Goal: Find specific page/section: Find specific page/section

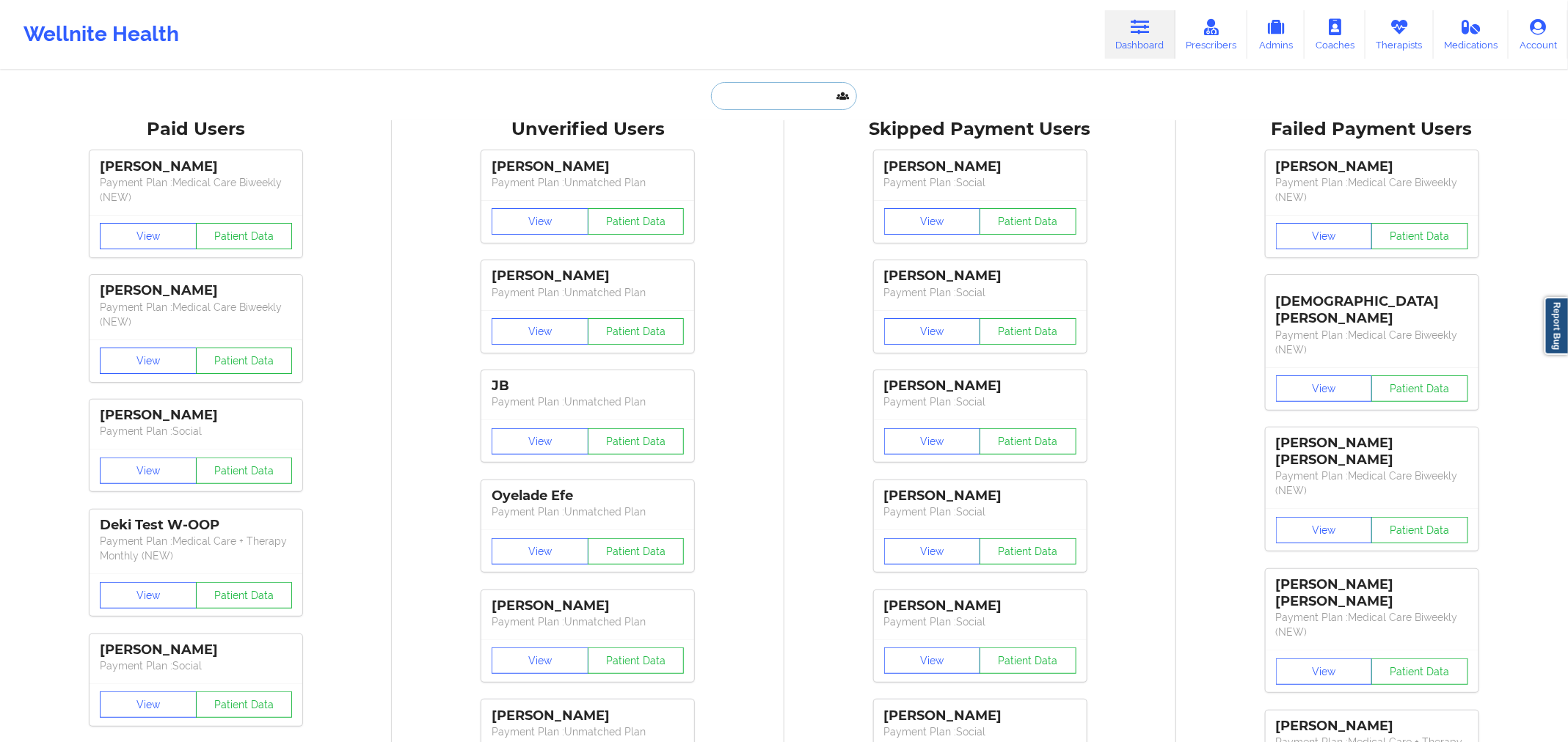
click at [782, 93] on input "text" at bounding box center [784, 96] width 146 height 28
paste input "[PERSON_NAME]"
type input "[PERSON_NAME]"
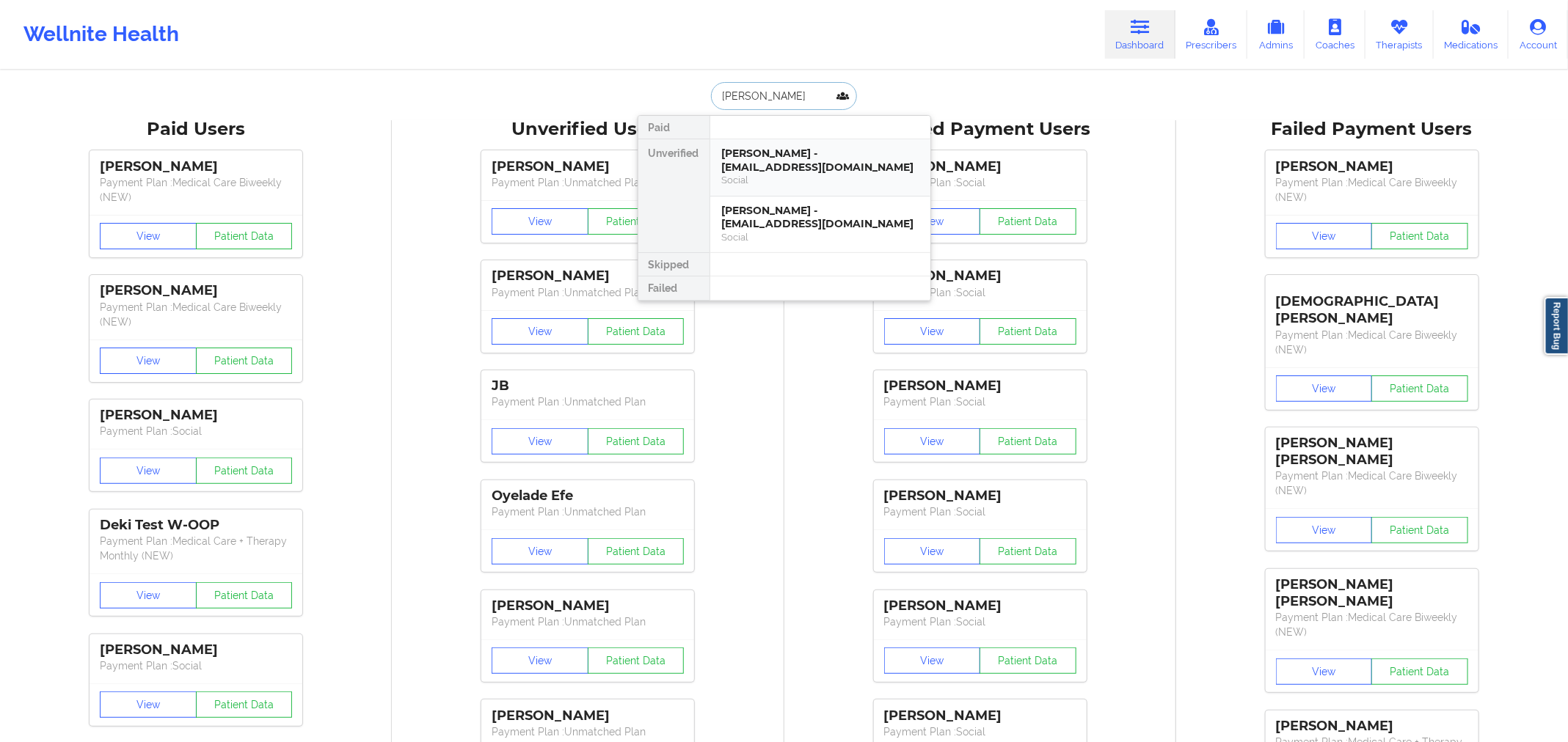
click at [773, 151] on div "[PERSON_NAME] - [EMAIL_ADDRESS][DOMAIN_NAME]" at bounding box center [821, 160] width 196 height 28
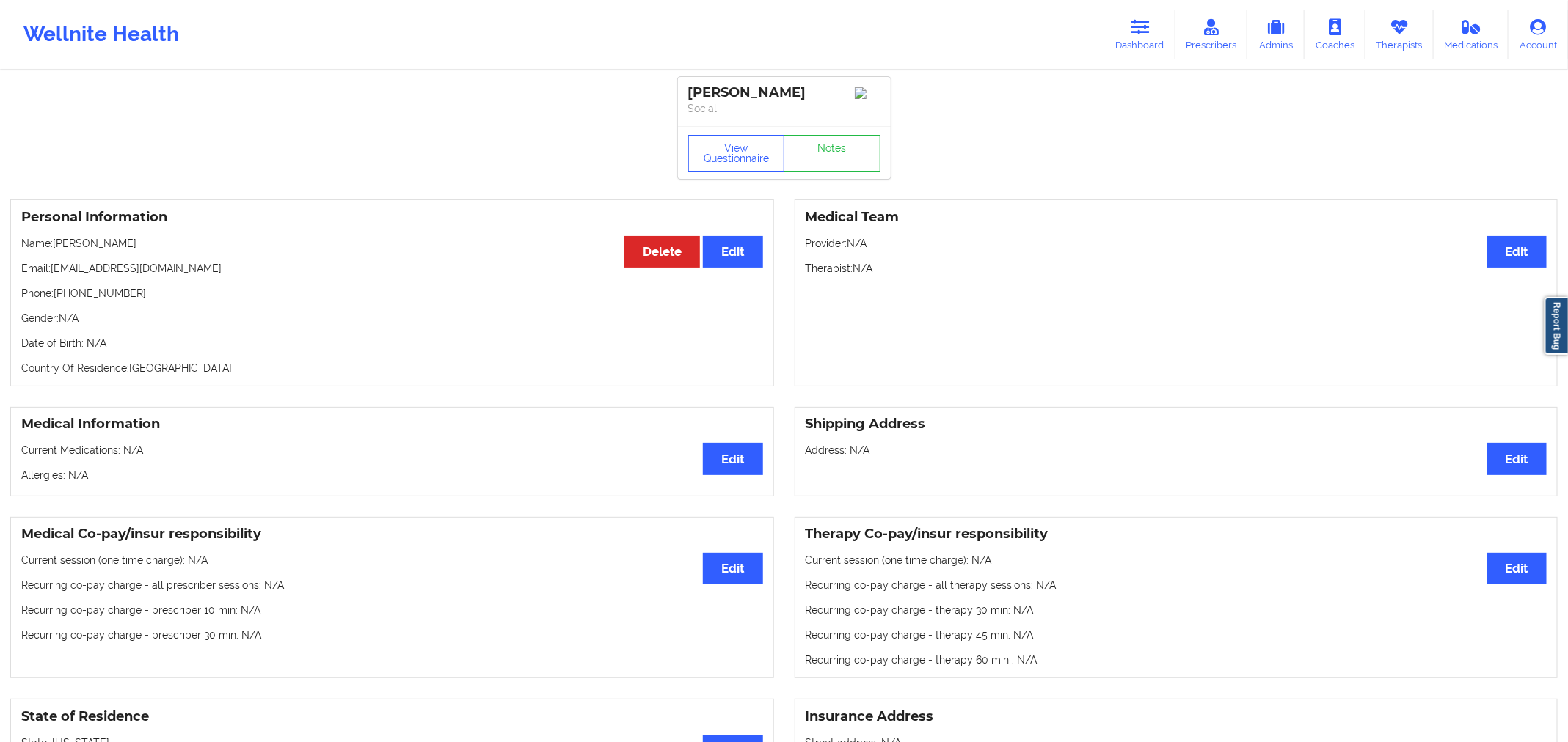
scroll to position [4, 0]
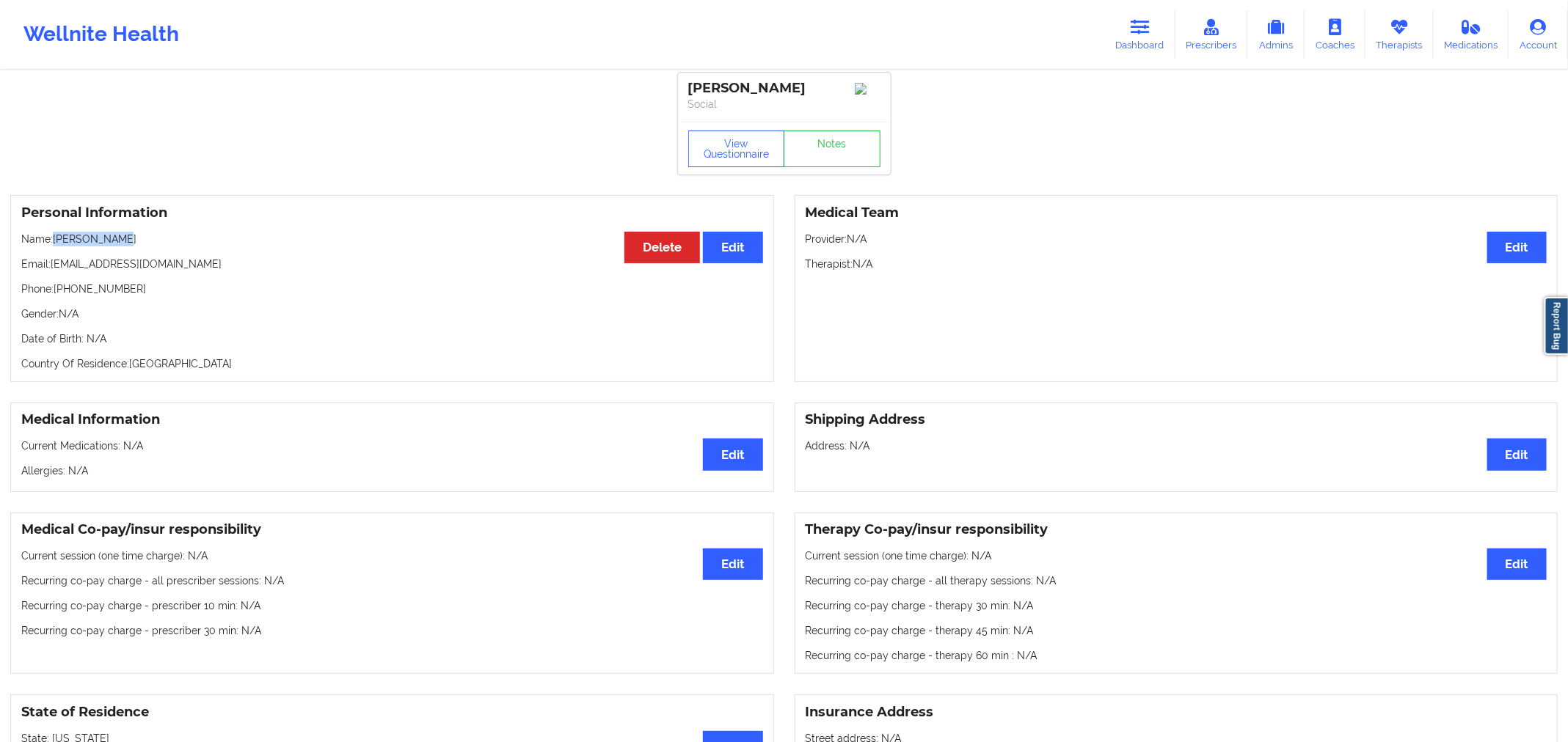
copy p "[PERSON_NAME]"
drag, startPoint x: 134, startPoint y: 244, endPoint x: 55, endPoint y: 242, distance: 79.0
click at [55, 242] on p "Name: [PERSON_NAME]" at bounding box center [393, 238] width 742 height 15
click at [1130, 40] on link "Dashboard" at bounding box center [1140, 34] width 71 height 48
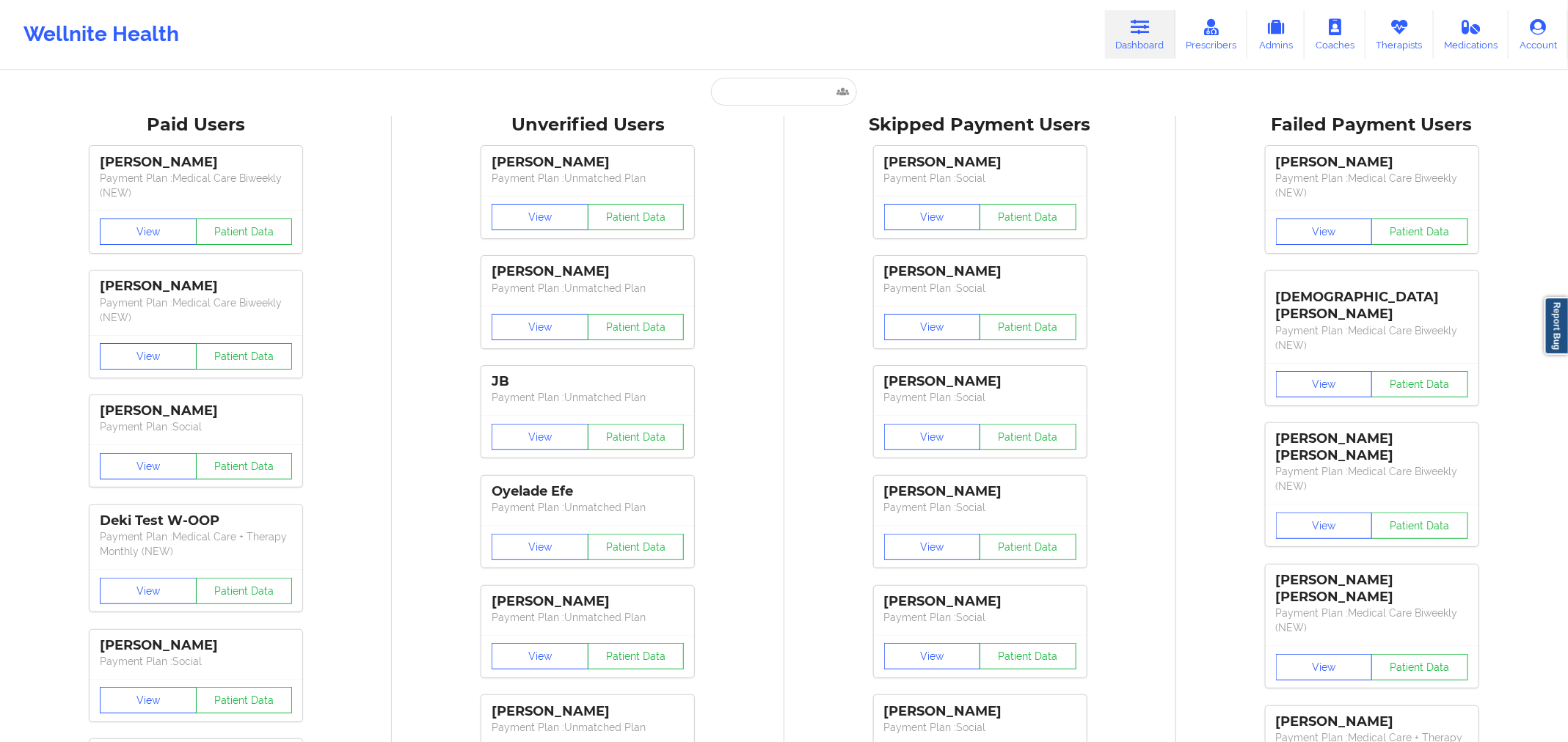
click at [765, 77] on input "text" at bounding box center [784, 91] width 146 height 28
paste input "[PERSON_NAME]"
type input "[PERSON_NAME]"
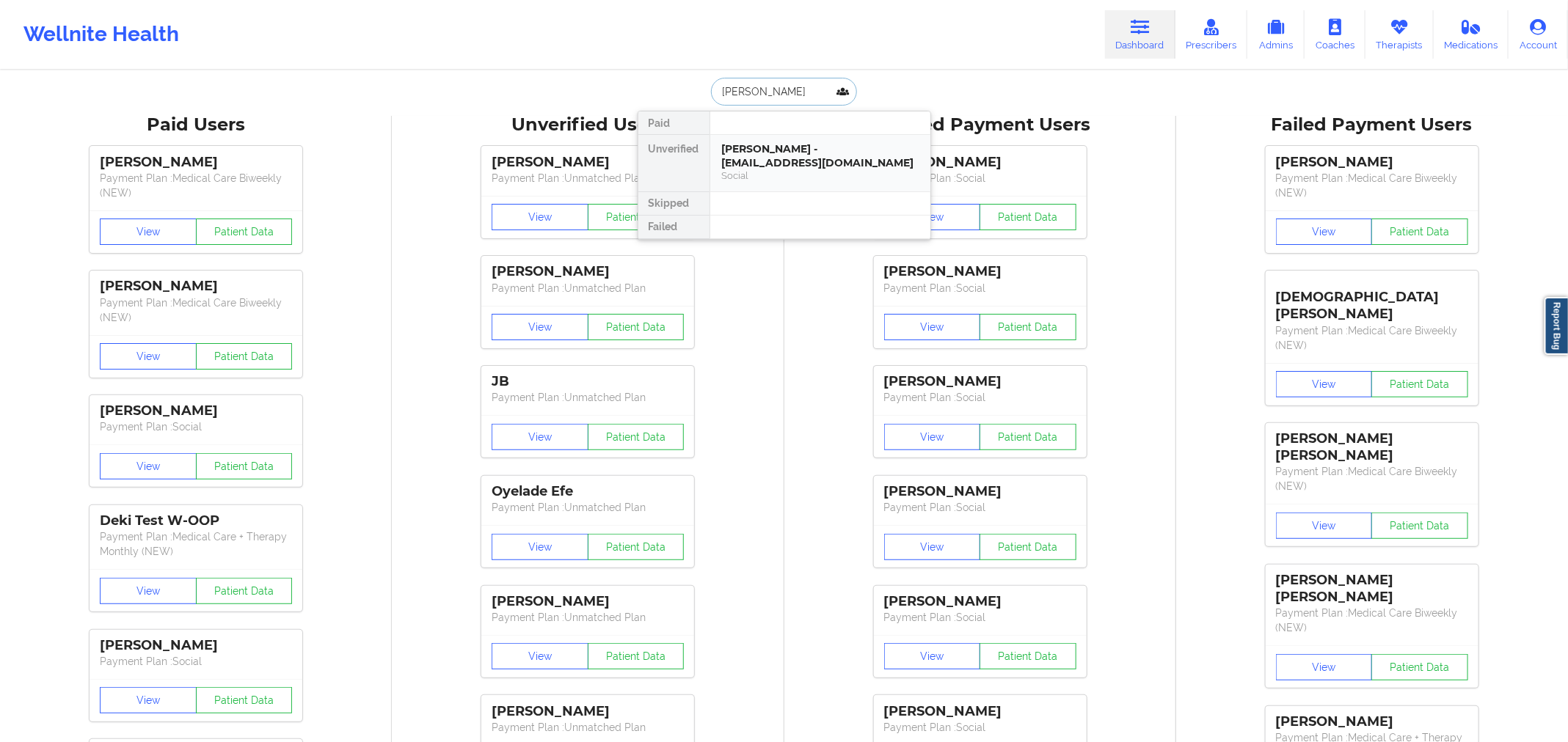
click at [820, 147] on div "[PERSON_NAME] - [EMAIL_ADDRESS][DOMAIN_NAME]" at bounding box center [821, 156] width 196 height 28
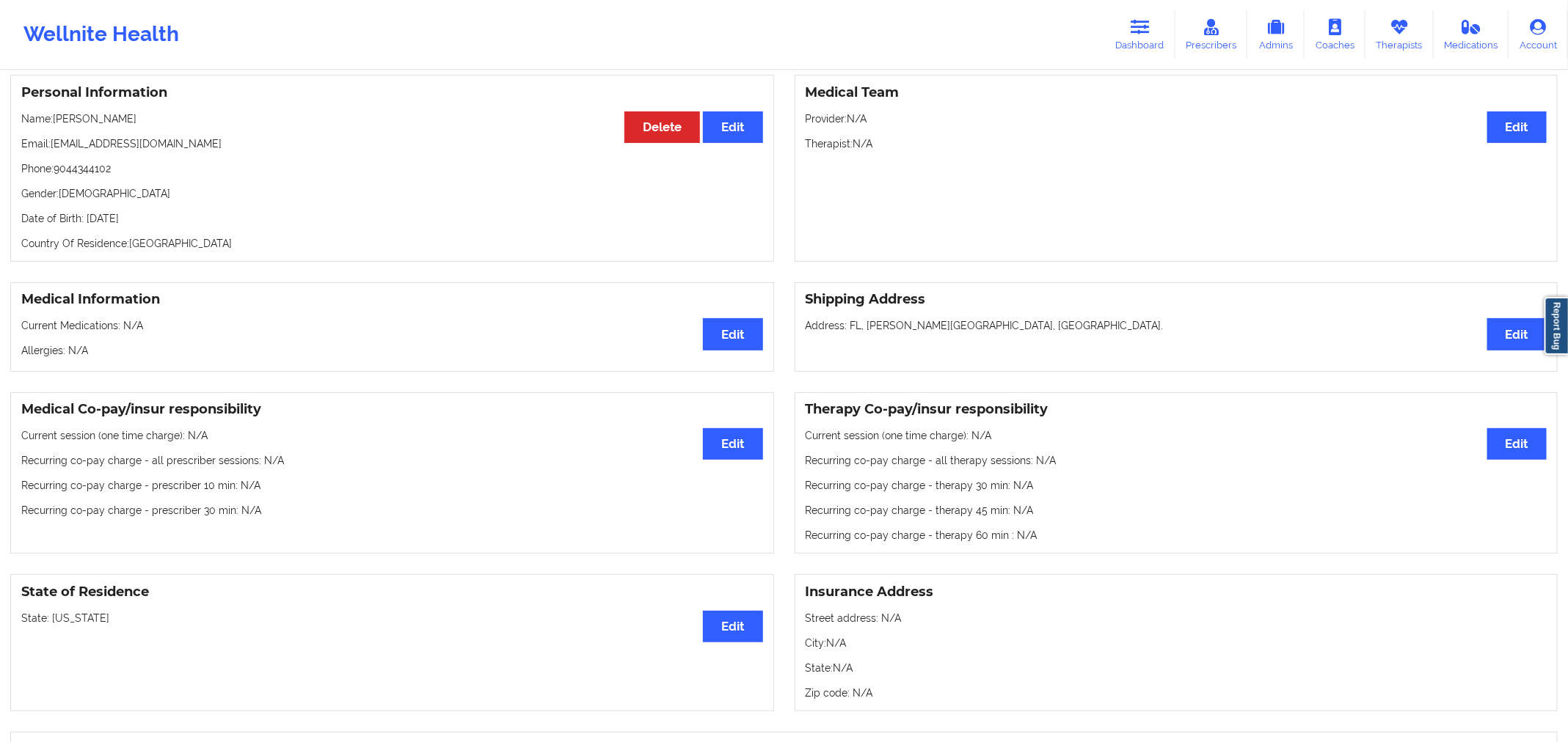
scroll to position [114, 0]
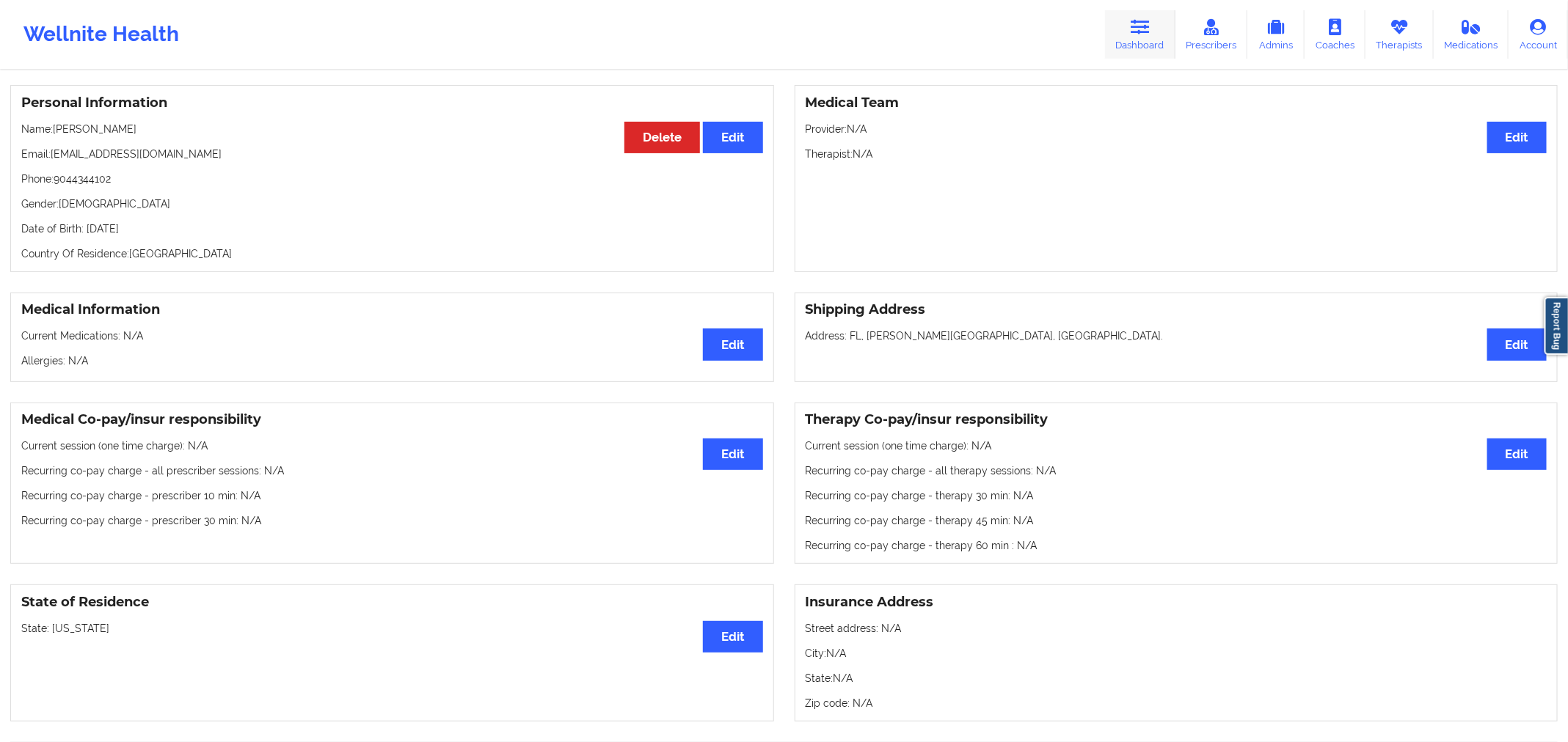
click at [1154, 27] on link "Dashboard" at bounding box center [1140, 34] width 71 height 48
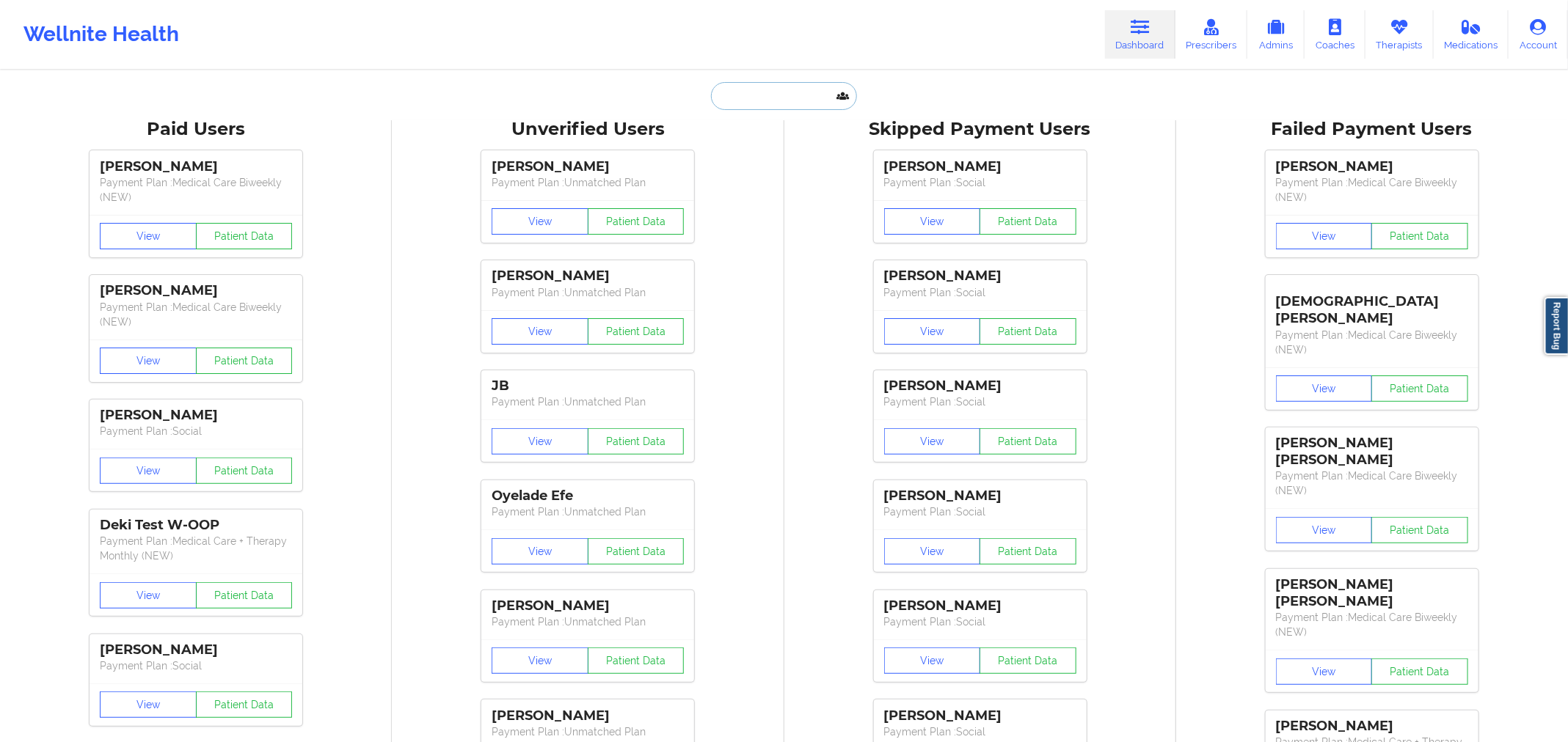
click at [797, 103] on input "text" at bounding box center [784, 96] width 146 height 28
paste input "[PERSON_NAME]"
type input "[PERSON_NAME]"
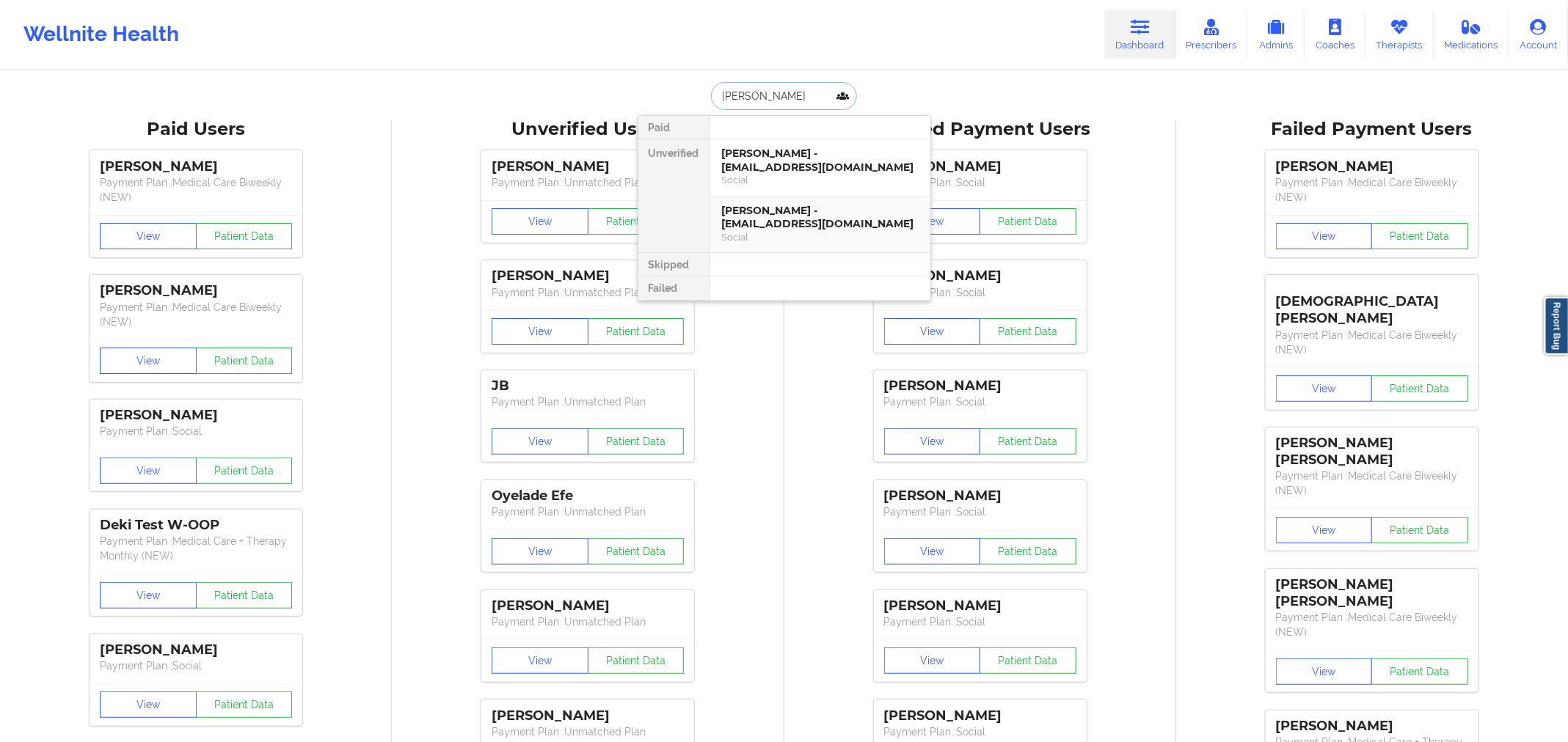
click at [797, 220] on div "[PERSON_NAME] - [EMAIL_ADDRESS][DOMAIN_NAME]" at bounding box center [821, 218] width 196 height 28
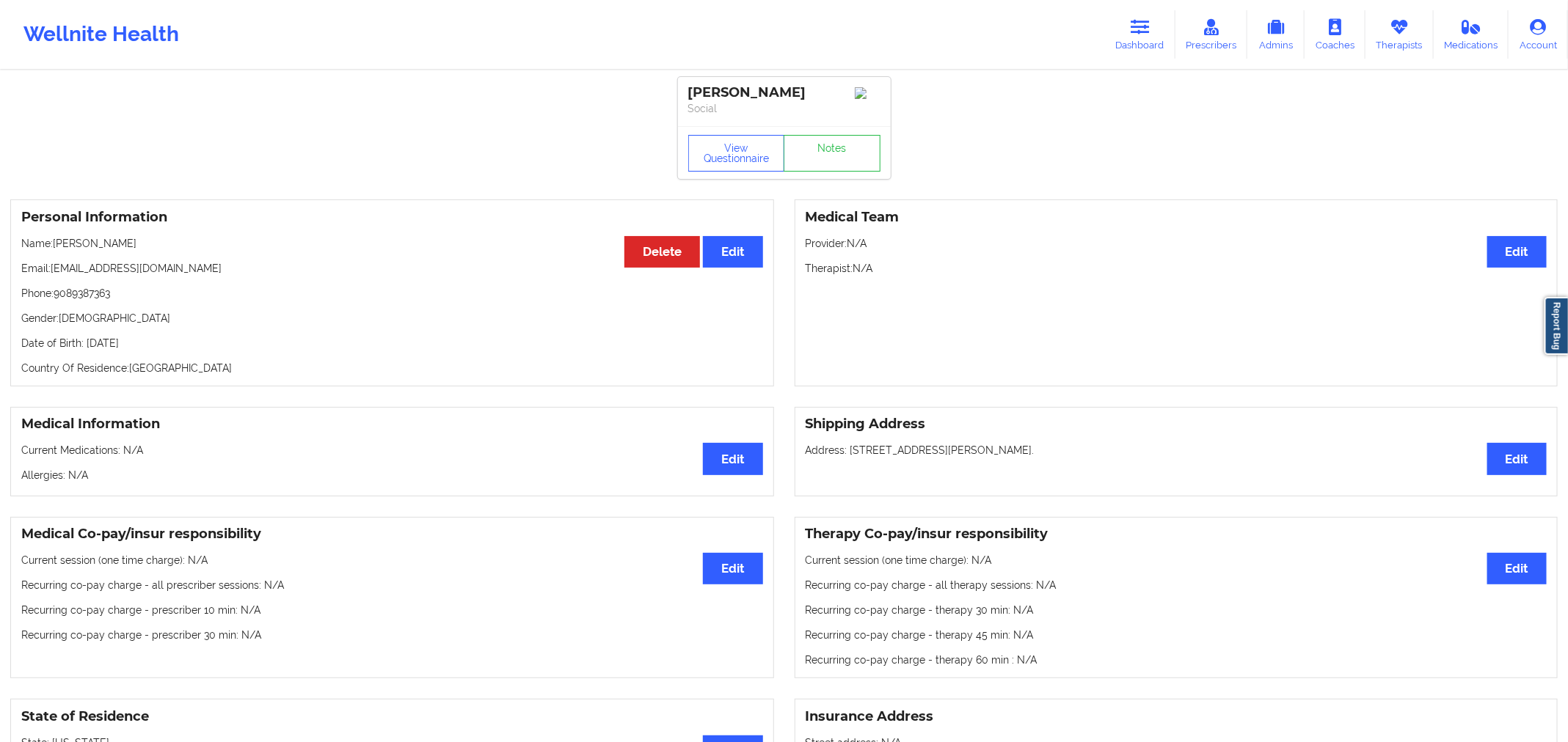
drag, startPoint x: 817, startPoint y: 95, endPoint x: 689, endPoint y: 95, distance: 128.0
click at [689, 95] on div "[PERSON_NAME]" at bounding box center [784, 93] width 192 height 17
copy div "[PERSON_NAME]"
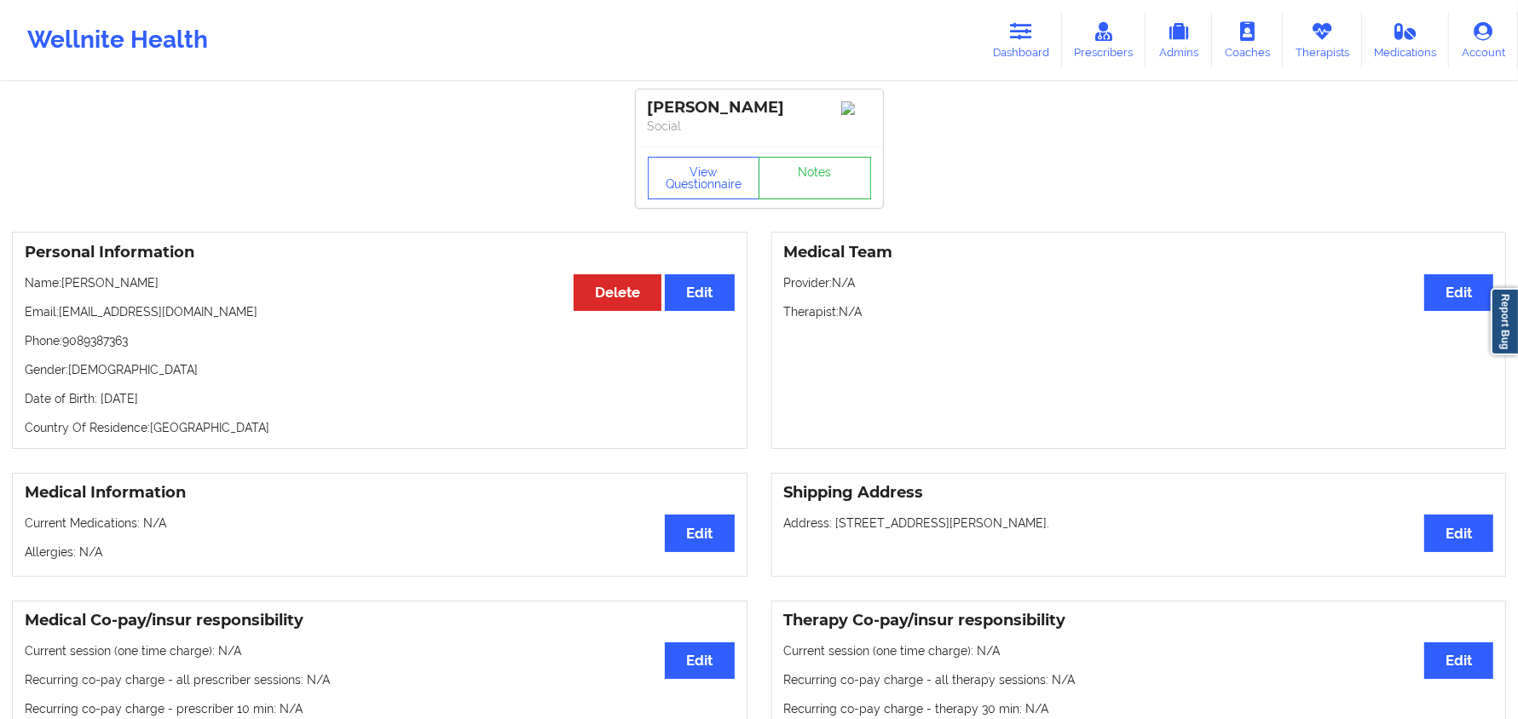
drag, startPoint x: 1038, startPoint y: 33, endPoint x: 882, endPoint y: 74, distance: 161.2
click at [1038, 33] on link "Dashboard" at bounding box center [1021, 40] width 82 height 56
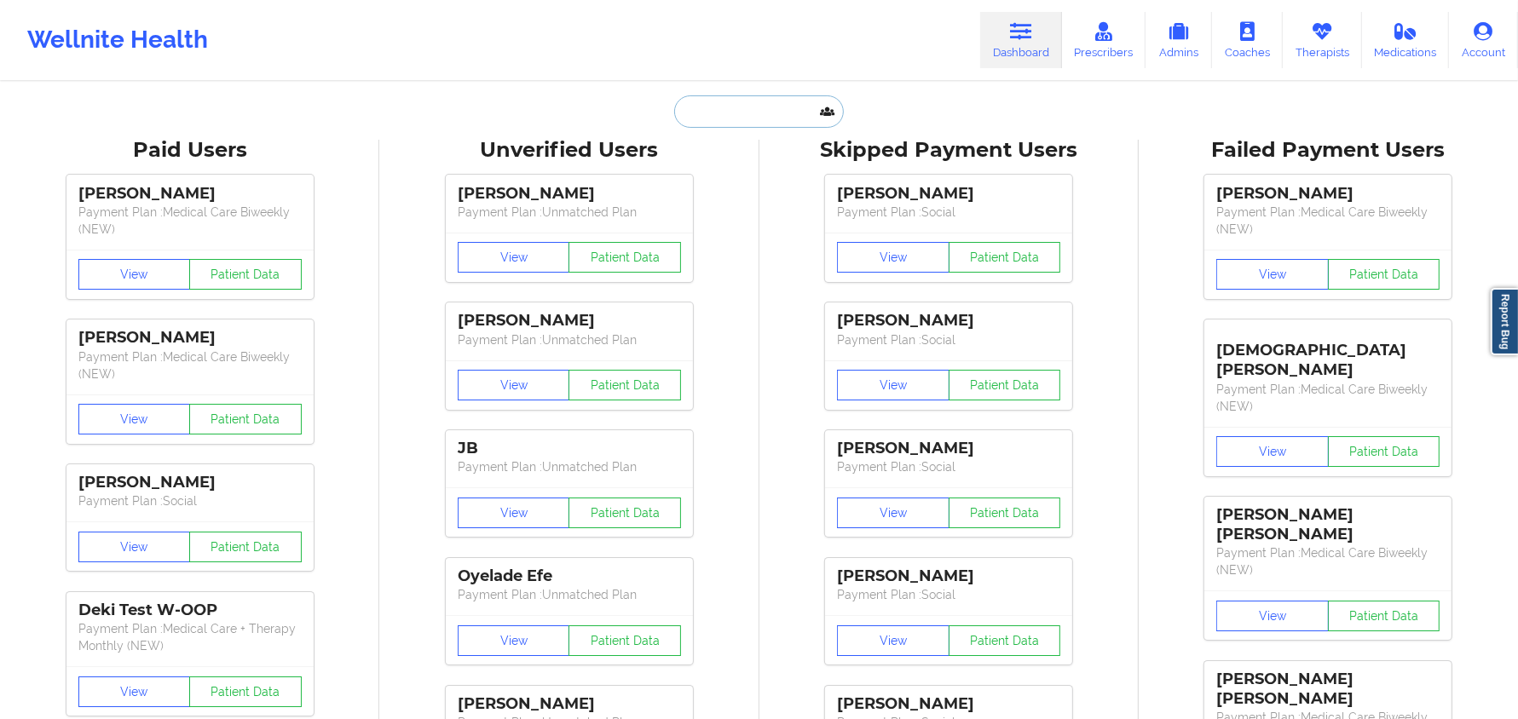
click at [753, 110] on input "text" at bounding box center [758, 111] width 169 height 32
paste input "[PERSON_NAME]"
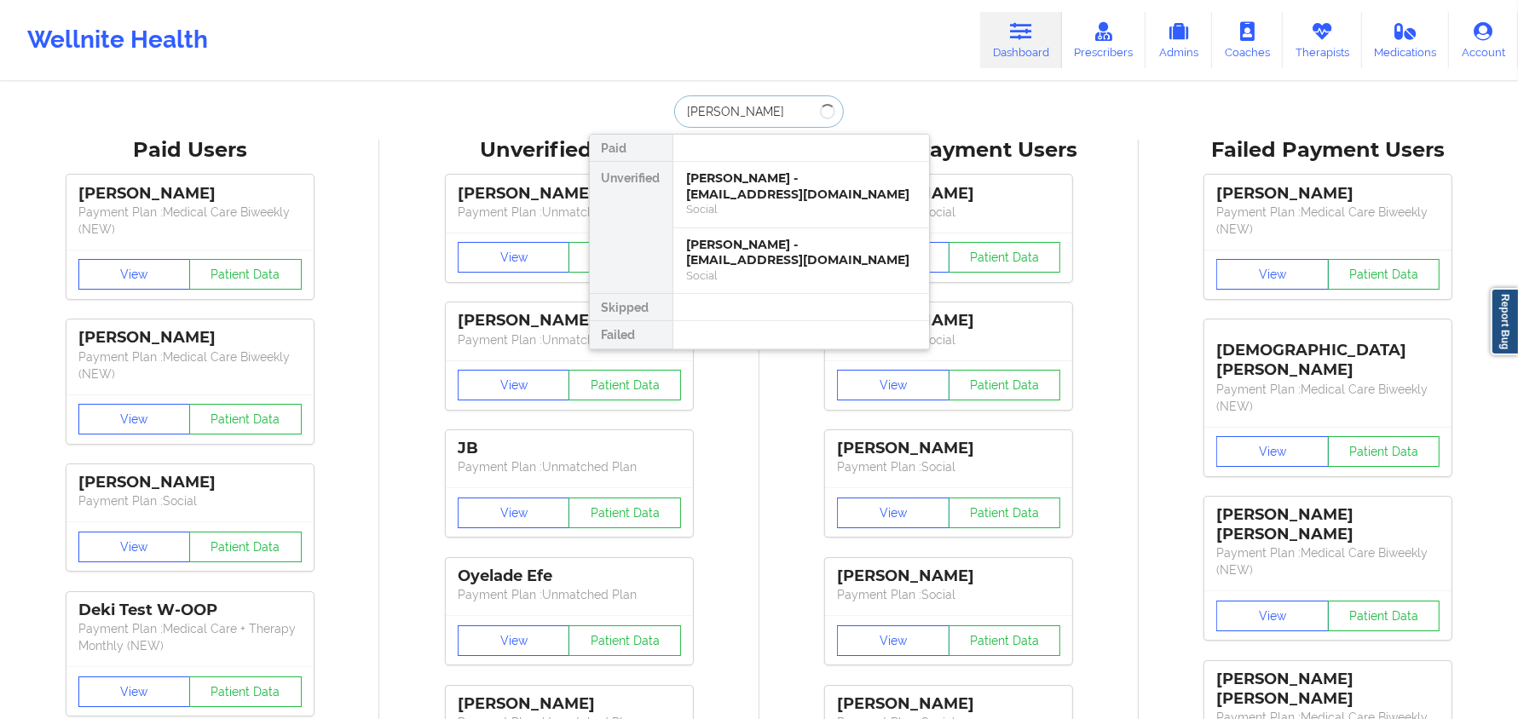
type input "[PERSON_NAME]"
click at [829, 189] on div "[PERSON_NAME] - [EMAIL_ADDRESS][DOMAIN_NAME]" at bounding box center [801, 186] width 228 height 32
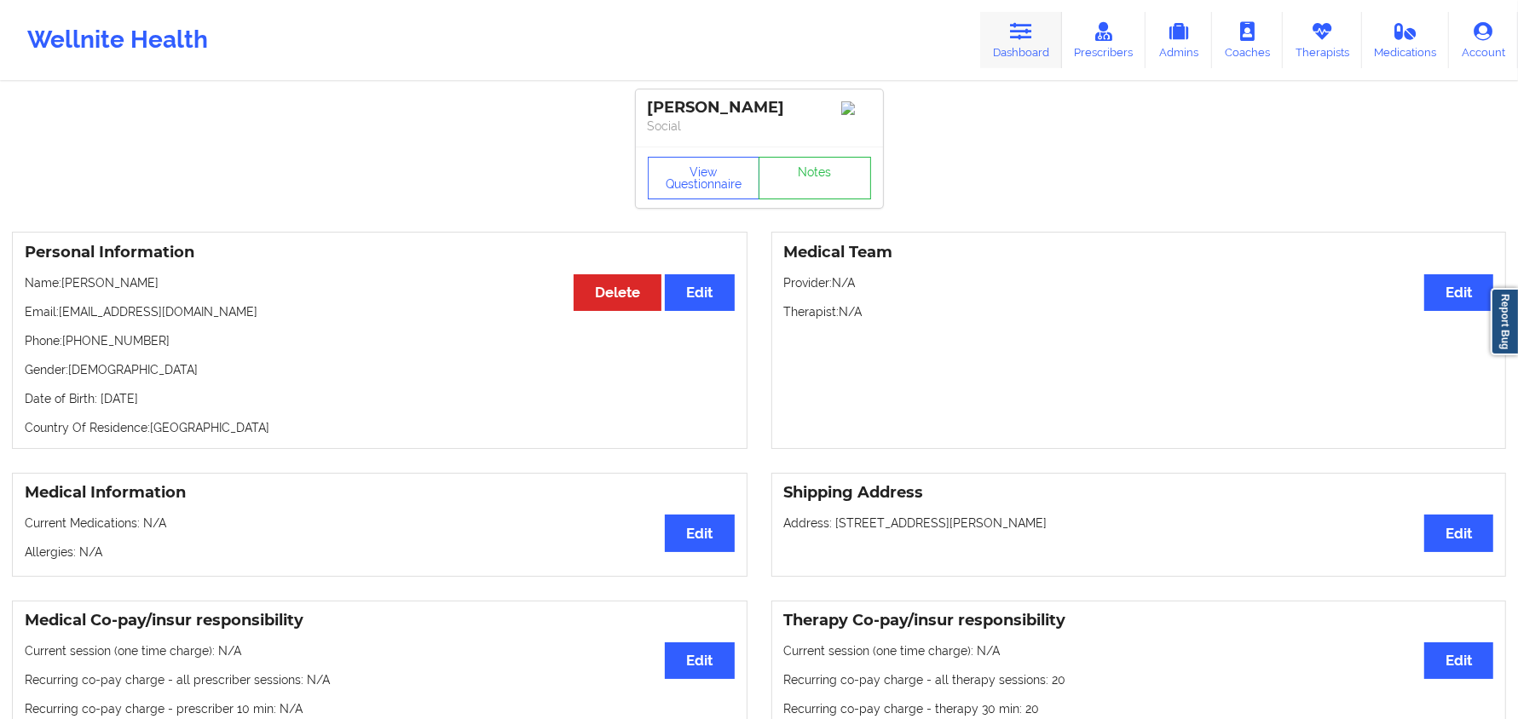
drag, startPoint x: 1046, startPoint y: 41, endPoint x: 1036, endPoint y: 38, distance: 9.7
click at [1046, 41] on link "Dashboard" at bounding box center [1021, 40] width 82 height 56
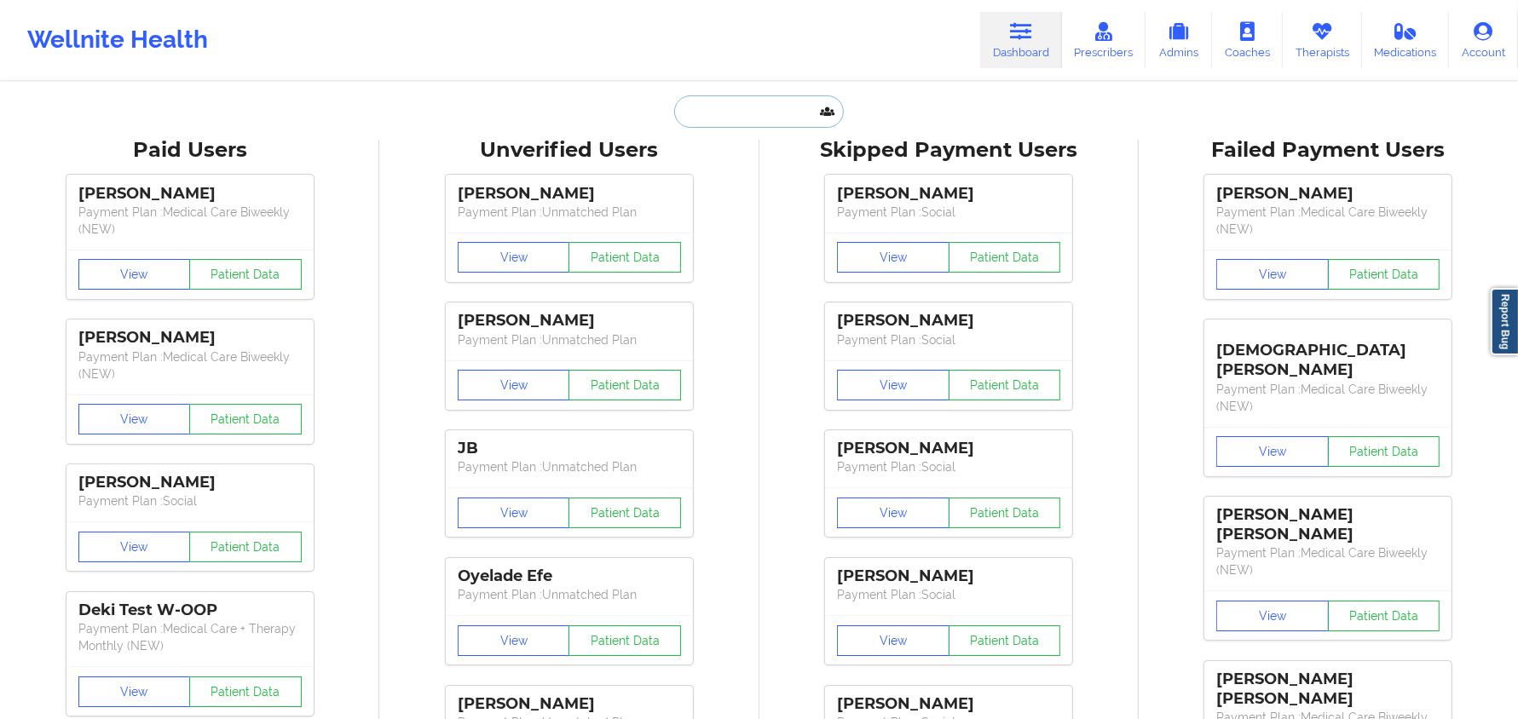
click at [771, 107] on input "text" at bounding box center [758, 111] width 169 height 32
paste input "[PERSON_NAME]"
type input "[PERSON_NAME]"
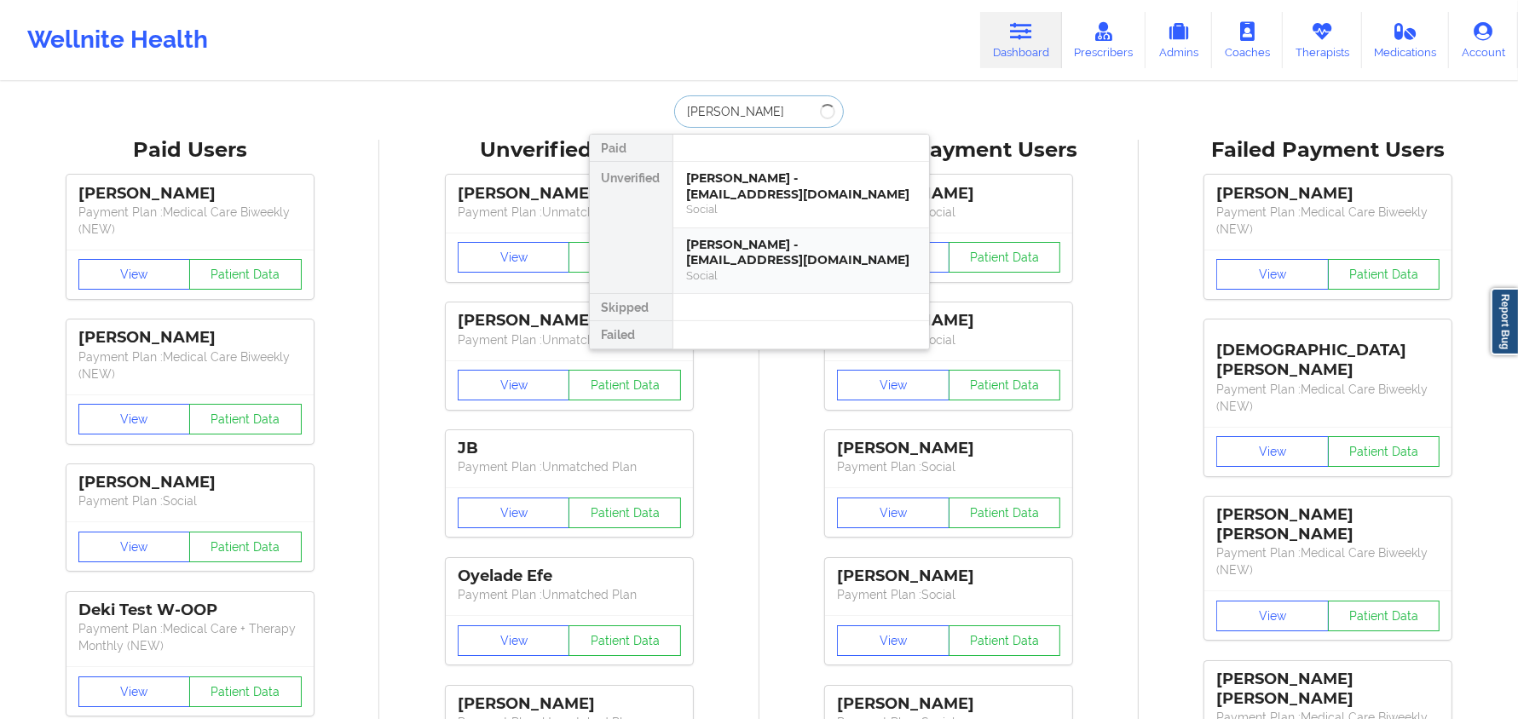
click at [788, 241] on div "[PERSON_NAME] - [EMAIL_ADDRESS][DOMAIN_NAME]" at bounding box center [801, 253] width 228 height 32
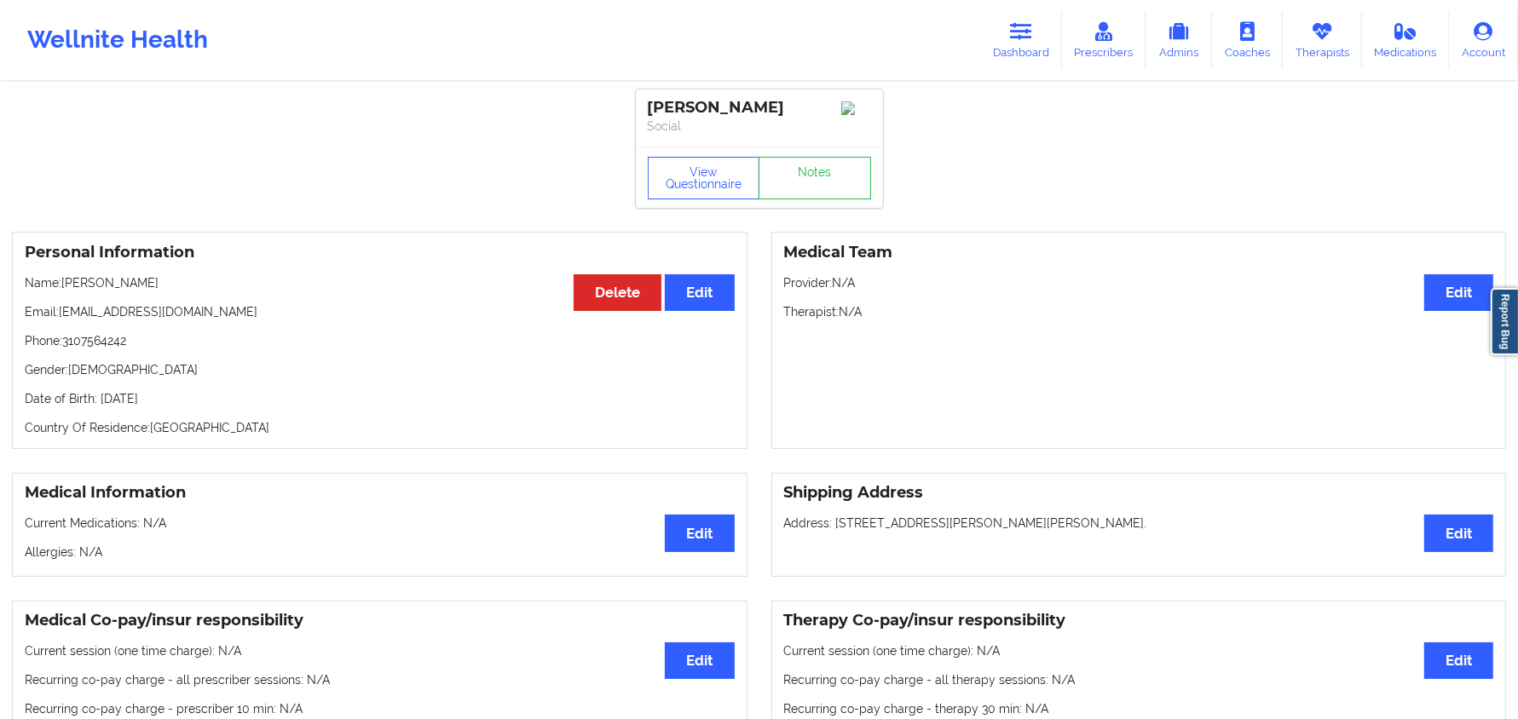
drag, startPoint x: 1020, startPoint y: 47, endPoint x: 857, endPoint y: 71, distance: 164.5
click at [1022, 47] on link "Dashboard" at bounding box center [1021, 40] width 82 height 56
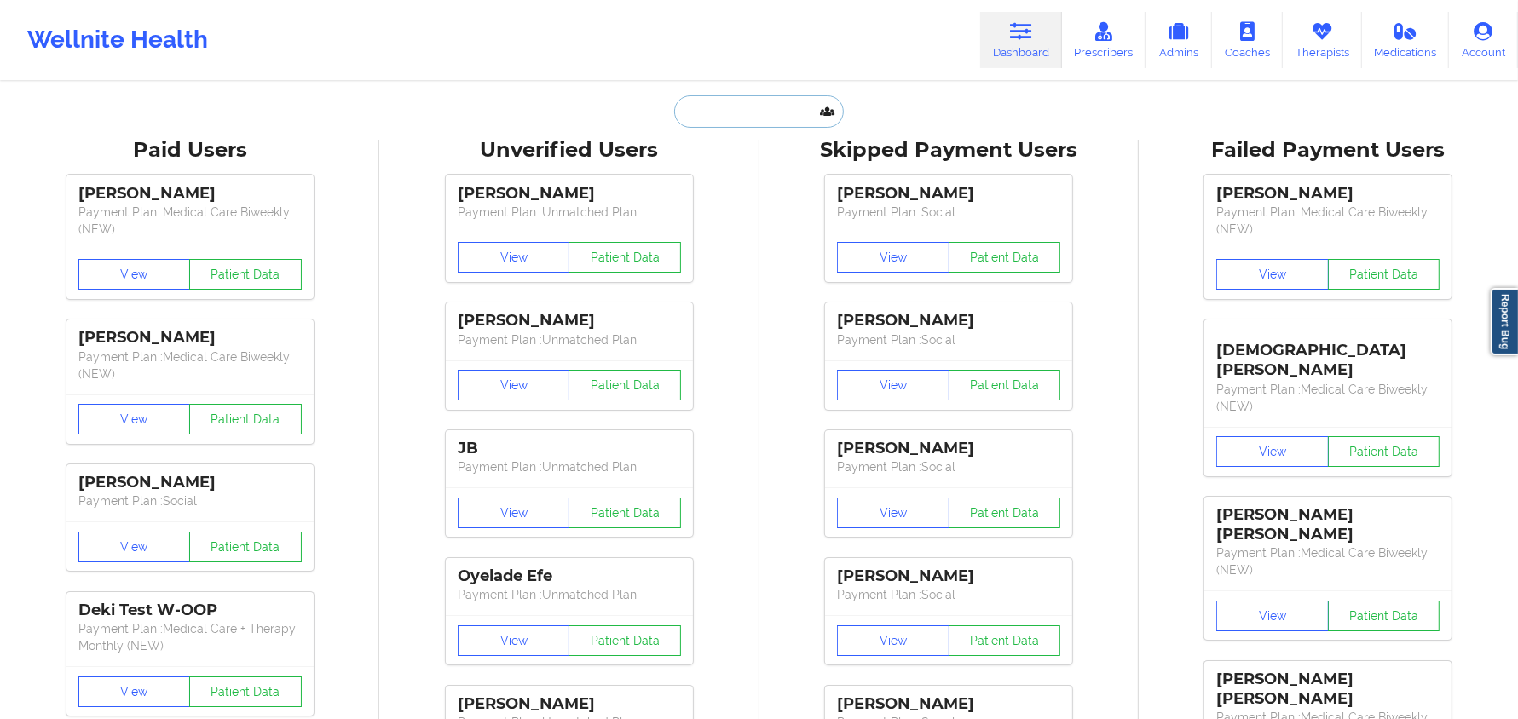
click at [707, 118] on input "text" at bounding box center [758, 111] width 169 height 32
paste input "[PERSON_NAME]"
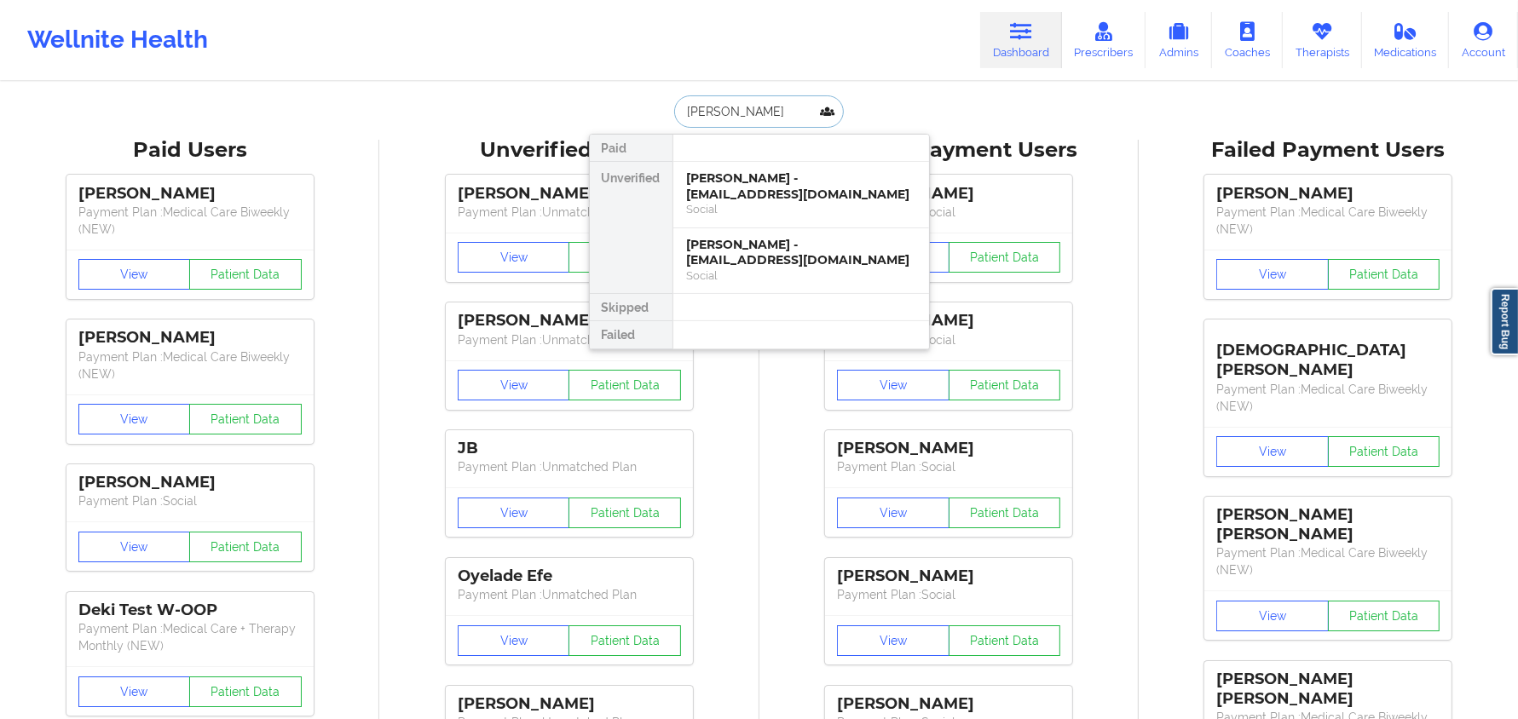
type input "[PERSON_NAME]"
click at [825, 209] on div "Social" at bounding box center [801, 209] width 228 height 14
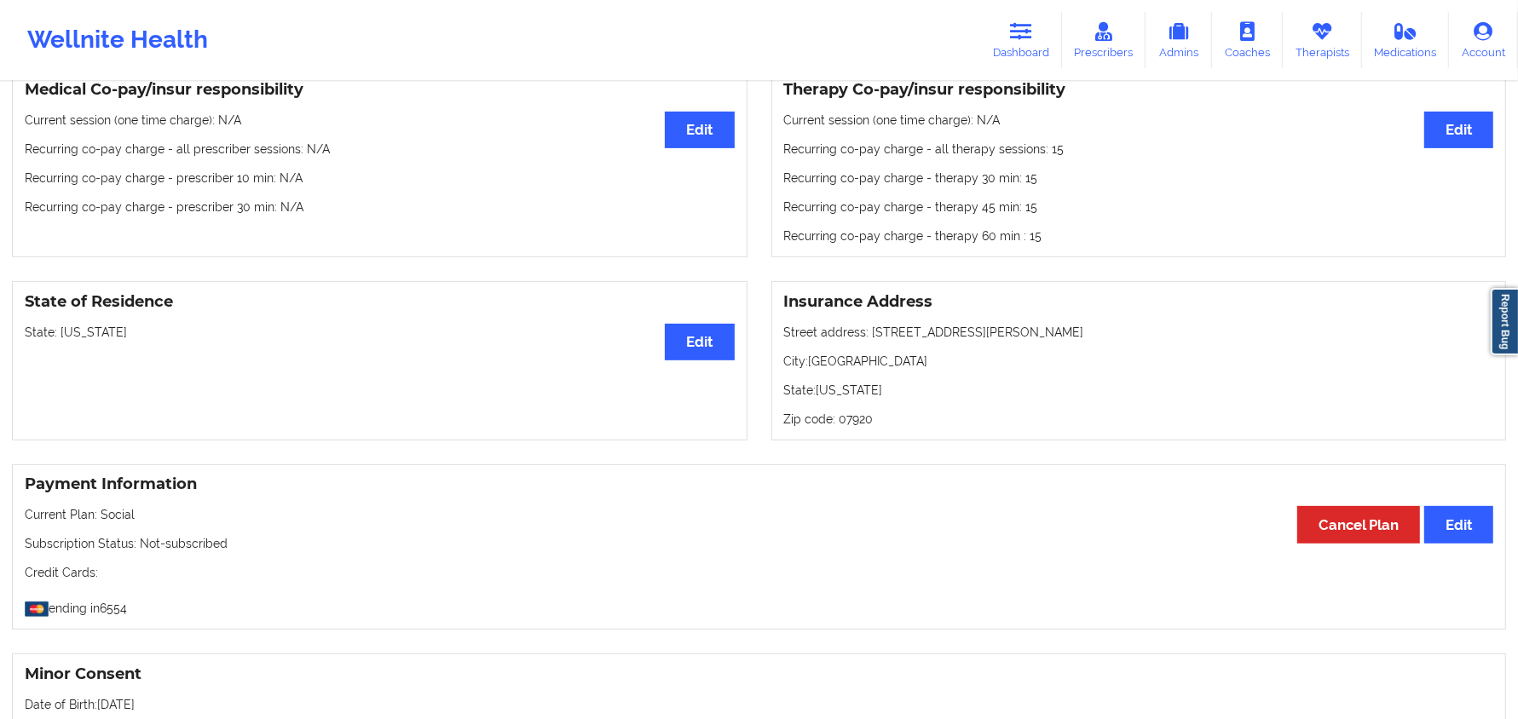
scroll to position [533, 0]
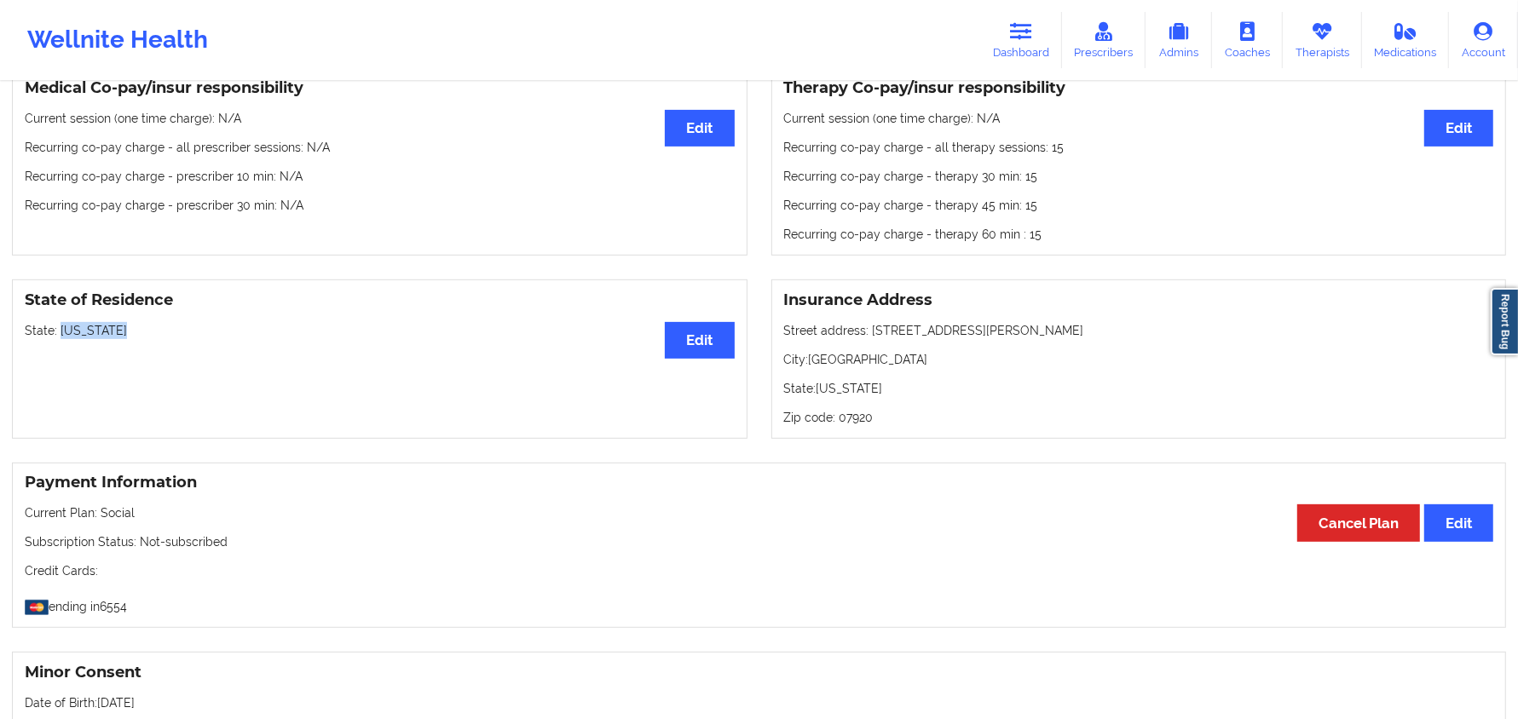
drag, startPoint x: 143, startPoint y: 331, endPoint x: 60, endPoint y: 330, distance: 83.5
click at [60, 330] on p "State: [US_STATE]" at bounding box center [380, 330] width 710 height 17
click at [1026, 34] on icon at bounding box center [1021, 31] width 22 height 19
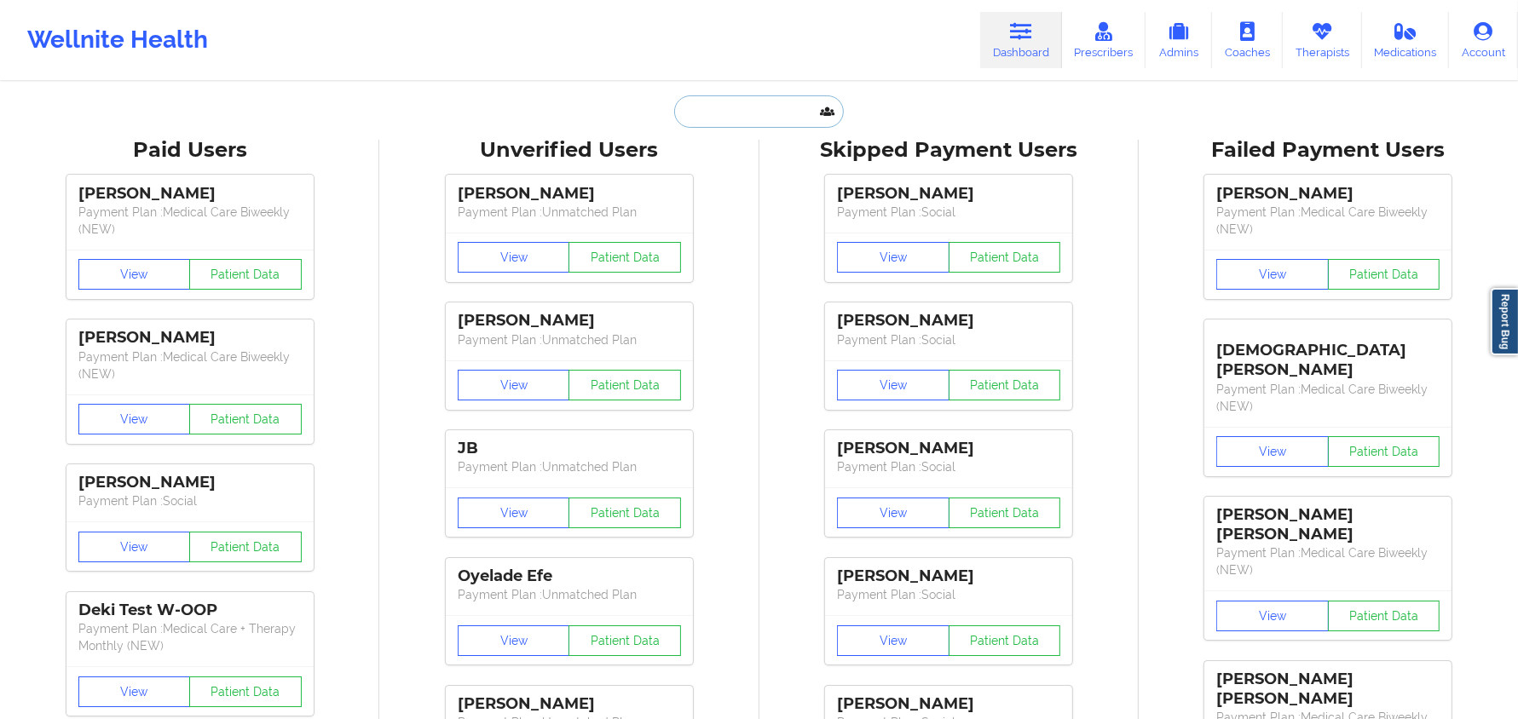
click at [753, 98] on input "text" at bounding box center [758, 111] width 169 height 32
paste input "La [PERSON_NAME]"
type input "La [PERSON_NAME]"
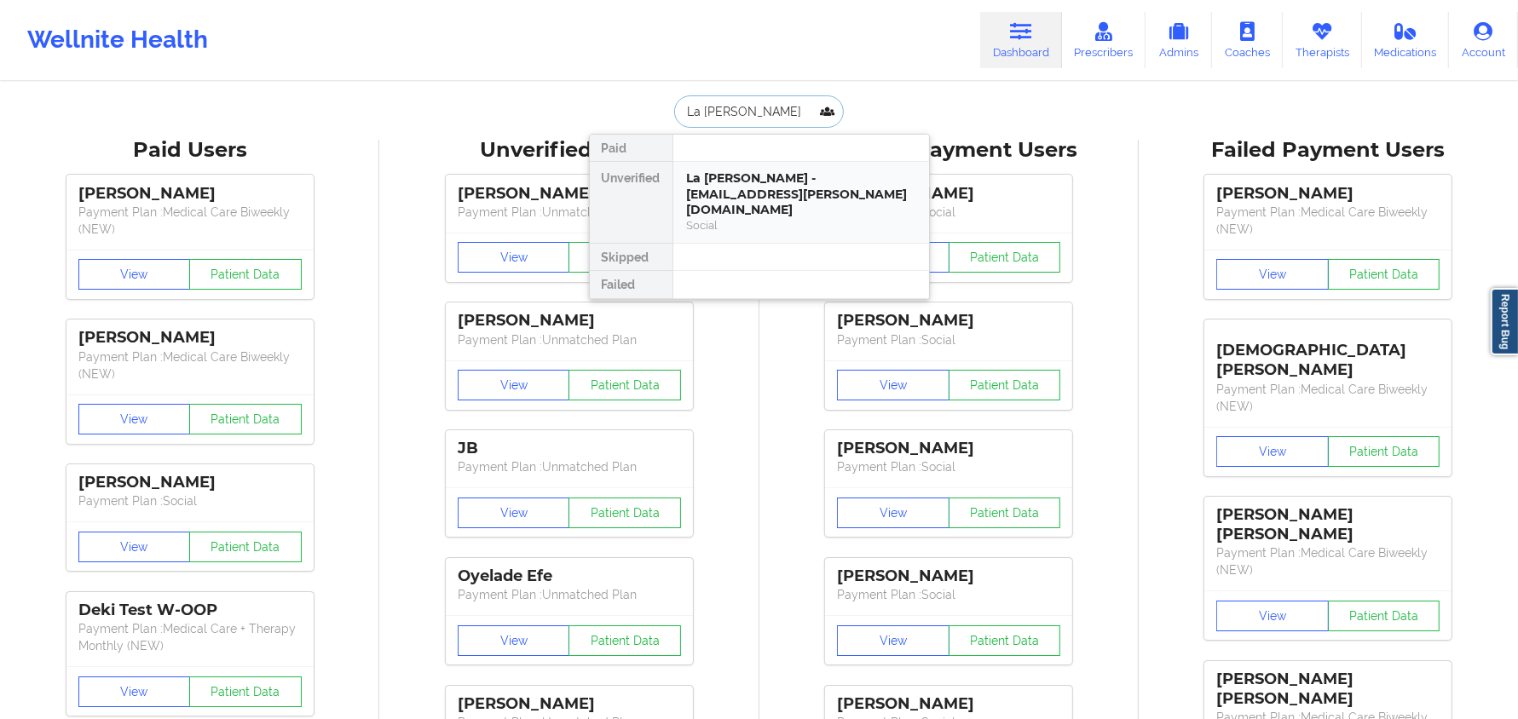
click at [800, 195] on div "La [PERSON_NAME] - [EMAIL_ADDRESS][PERSON_NAME][DOMAIN_NAME]" at bounding box center [801, 194] width 228 height 48
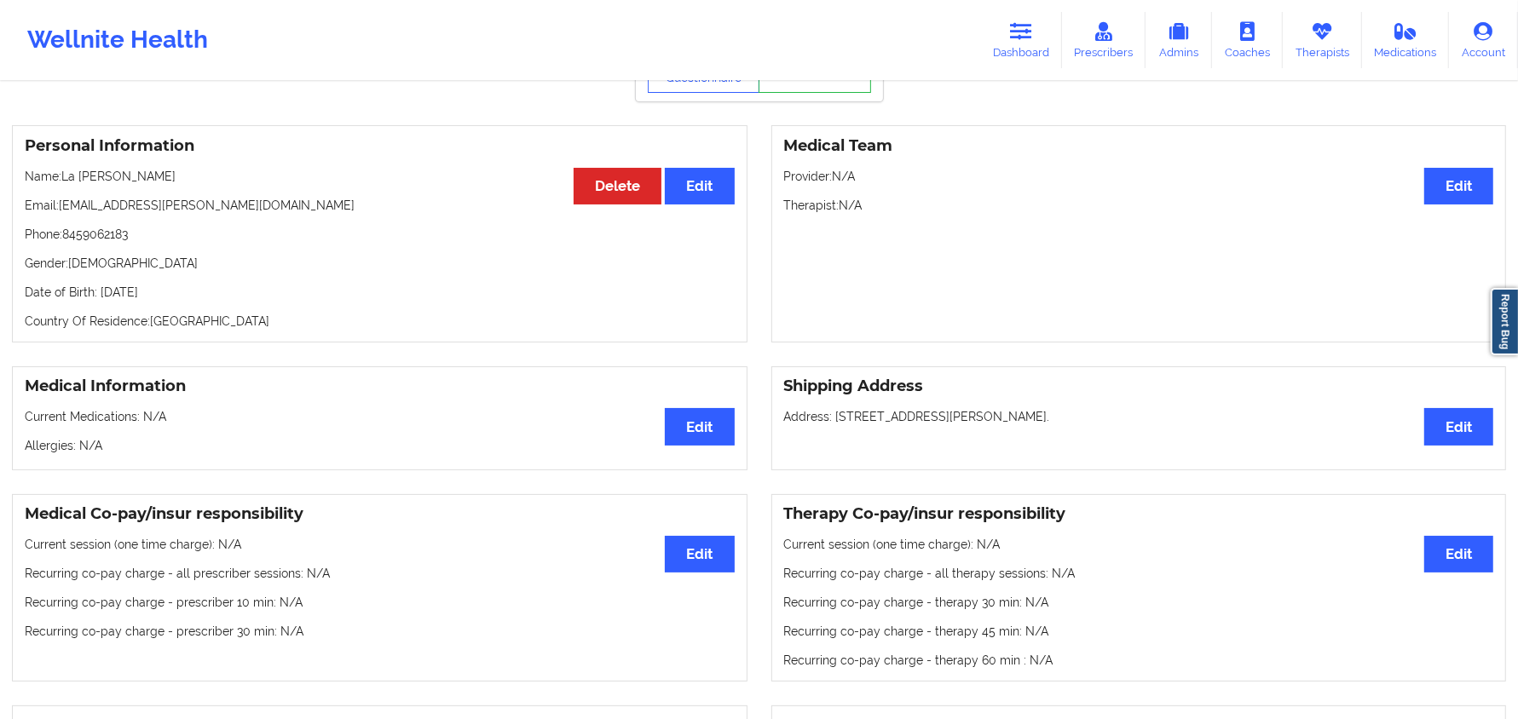
scroll to position [320, 0]
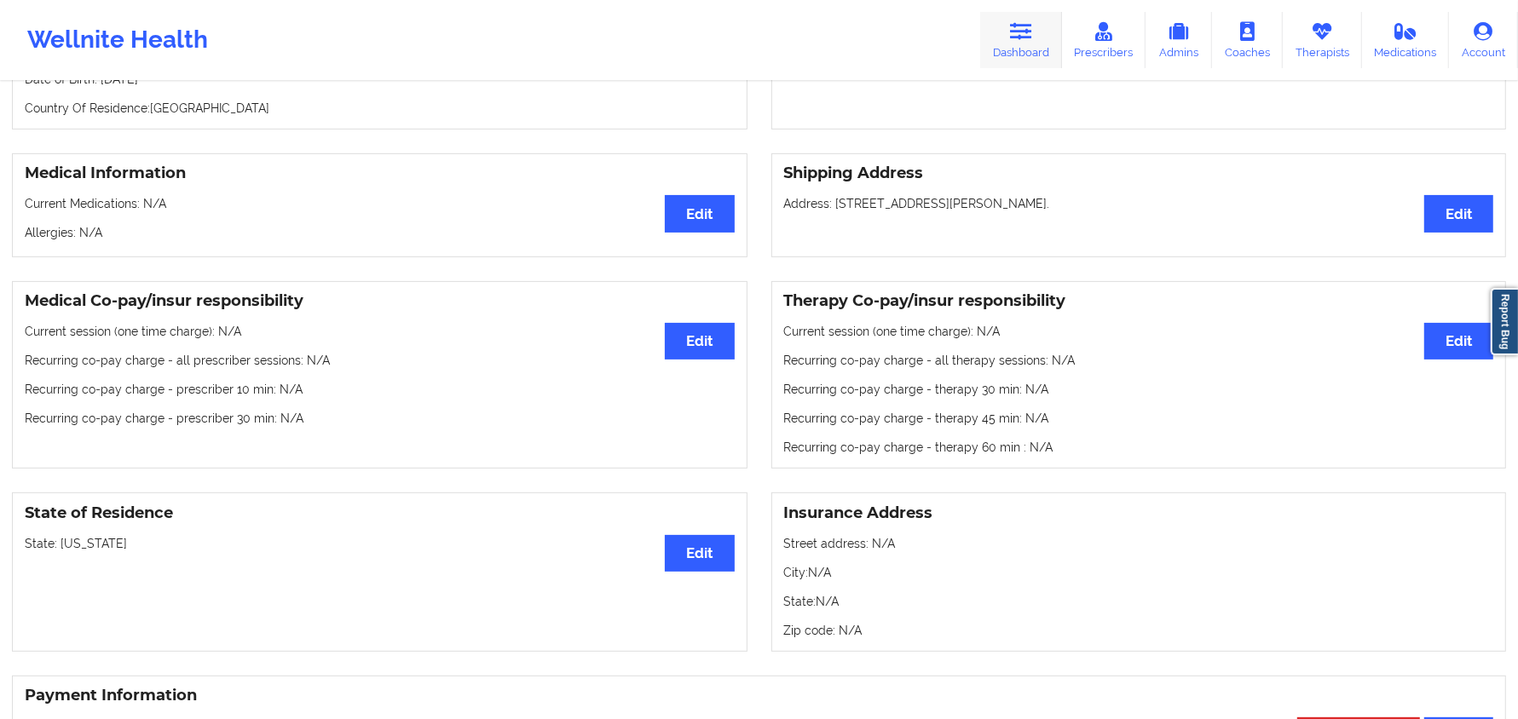
click at [1028, 14] on link "Dashboard" at bounding box center [1021, 40] width 82 height 56
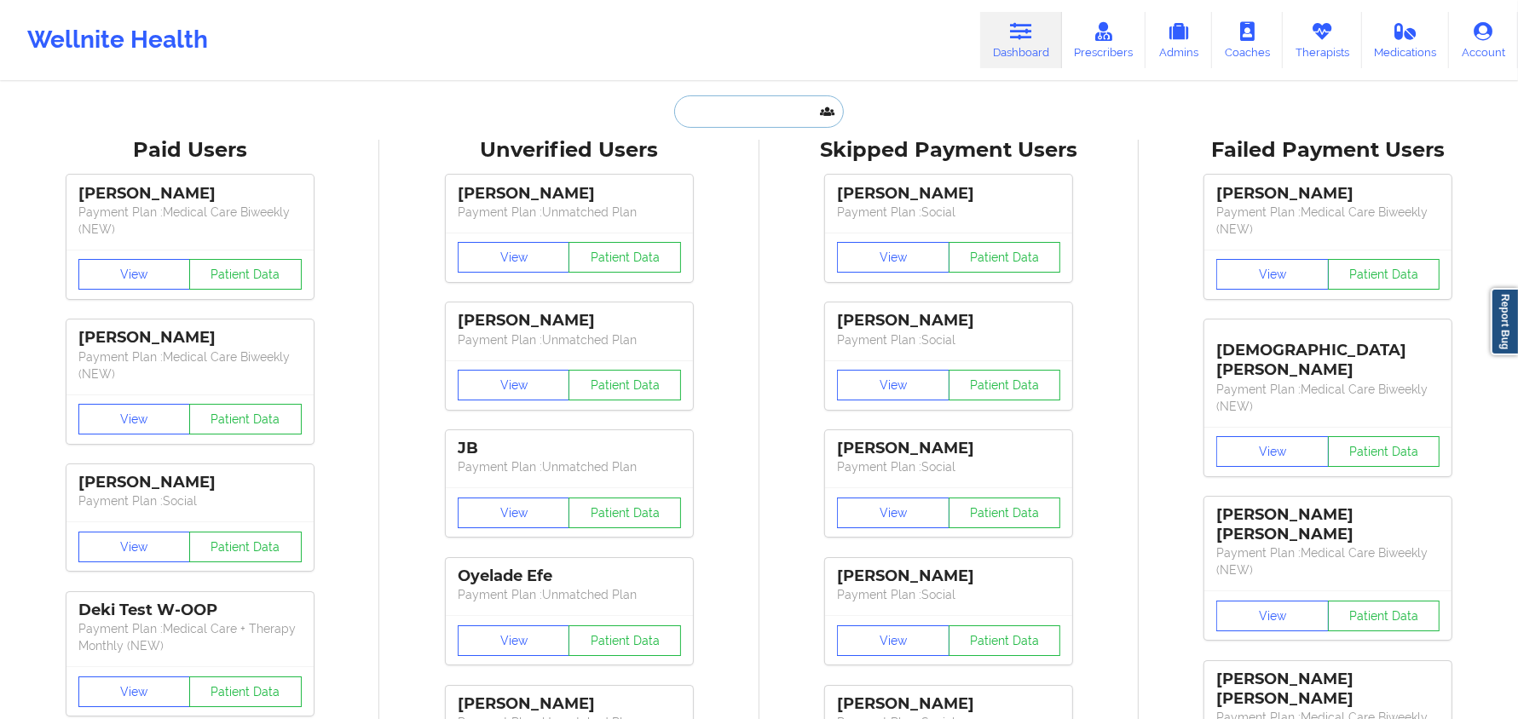
click at [779, 98] on input "text" at bounding box center [758, 111] width 169 height 32
paste input "[PERSON_NAME]"
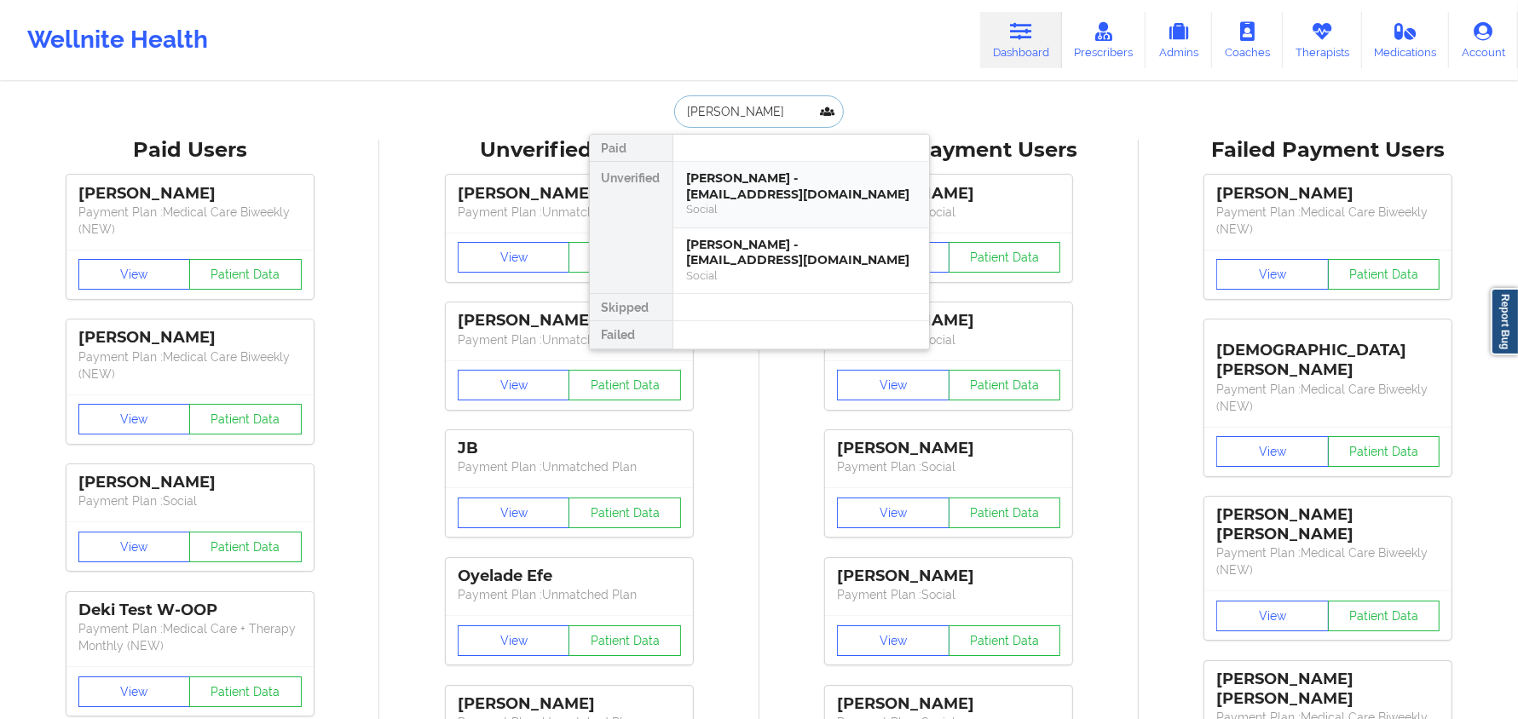
type input "[PERSON_NAME]"
drag, startPoint x: 894, startPoint y: 264, endPoint x: 678, endPoint y: 166, distance: 236.8
click at [677, 166] on div "[PERSON_NAME] - [EMAIL_ADDRESS][DOMAIN_NAME] Social [PERSON_NAME] - [EMAIL_ADDR…" at bounding box center [800, 228] width 257 height 132
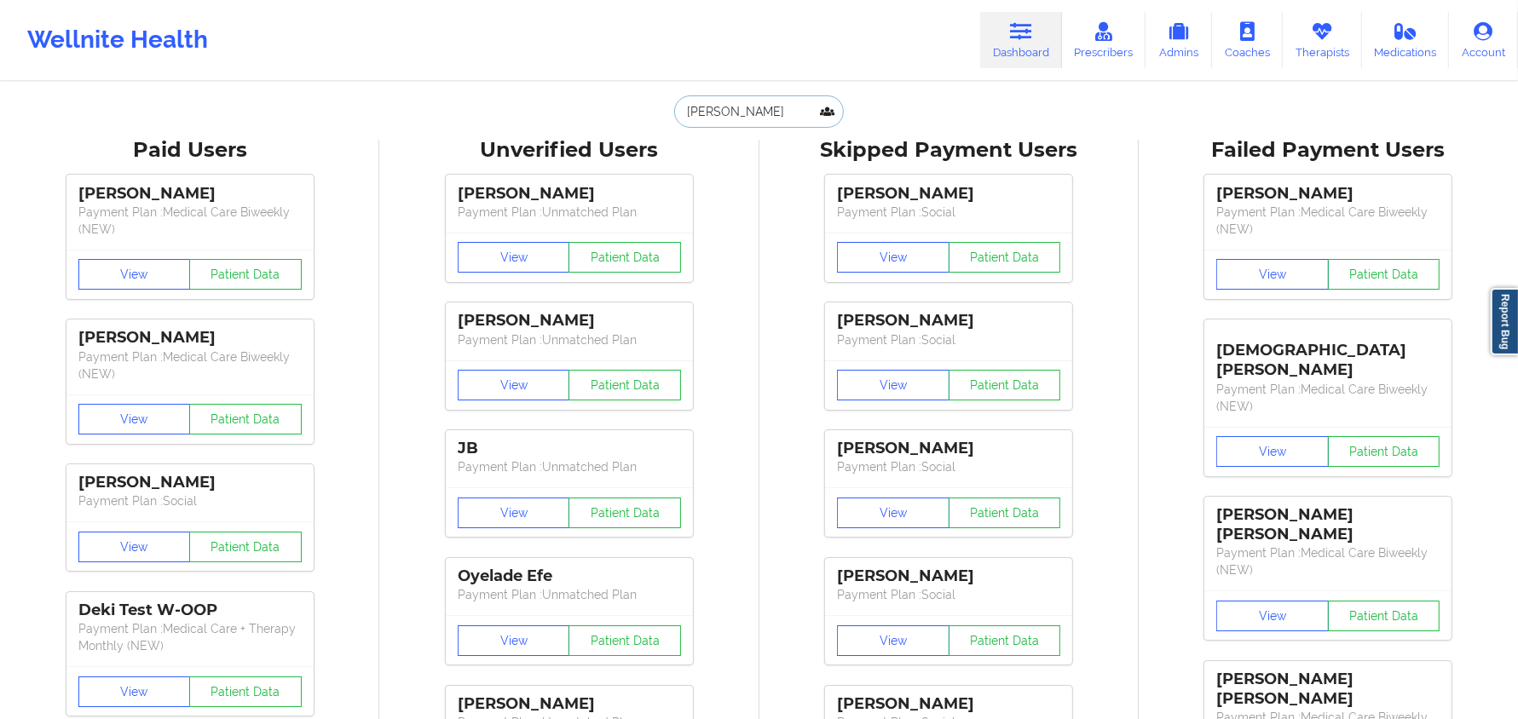
click at [747, 111] on input "[PERSON_NAME]" at bounding box center [758, 111] width 169 height 32
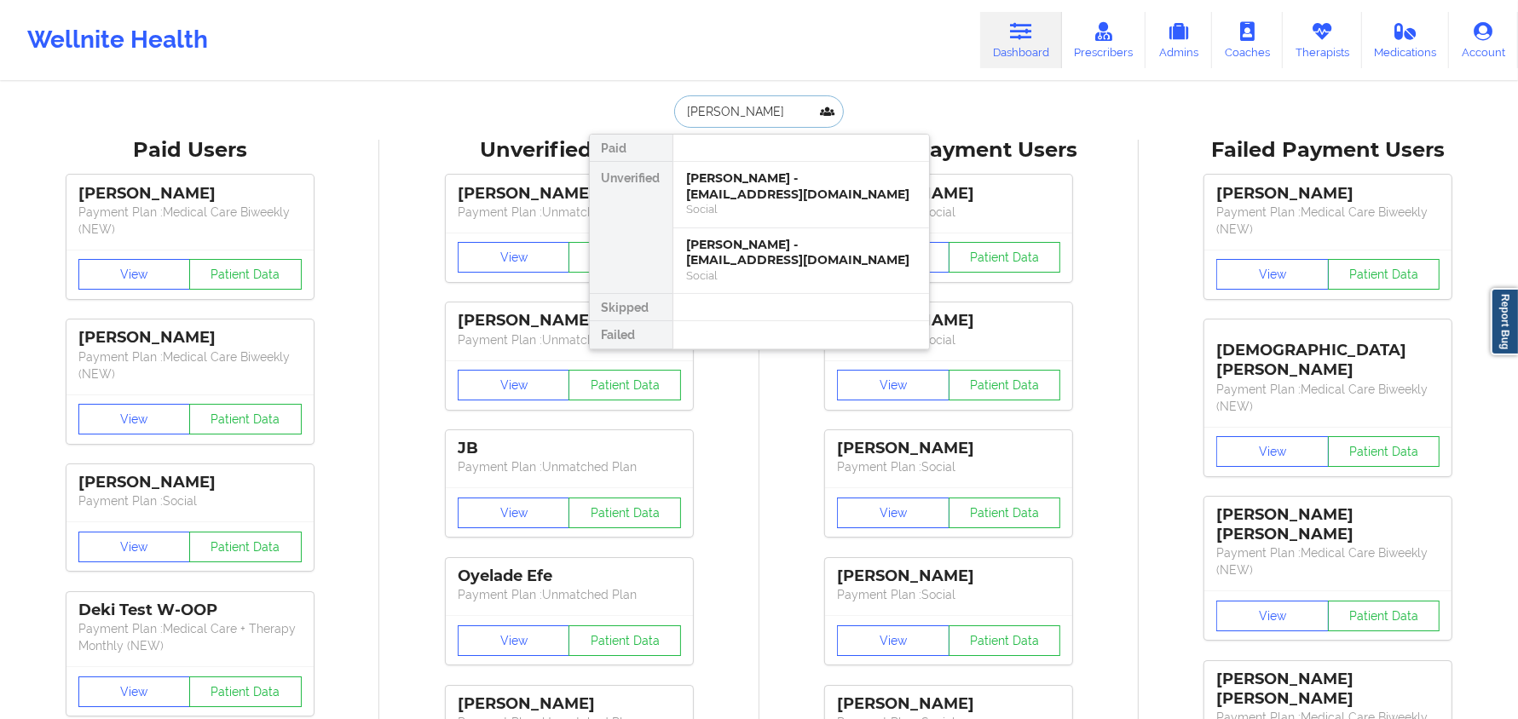
drag, startPoint x: 684, startPoint y: 167, endPoint x: 940, endPoint y: 110, distance: 262.0
click at [836, 267] on div "[PERSON_NAME] - [EMAIL_ADDRESS][DOMAIN_NAME] Social [PERSON_NAME] - [EMAIL_ADDR…" at bounding box center [800, 228] width 257 height 132
click at [799, 254] on div "[PERSON_NAME] - [EMAIL_ADDRESS][DOMAIN_NAME]" at bounding box center [801, 253] width 228 height 32
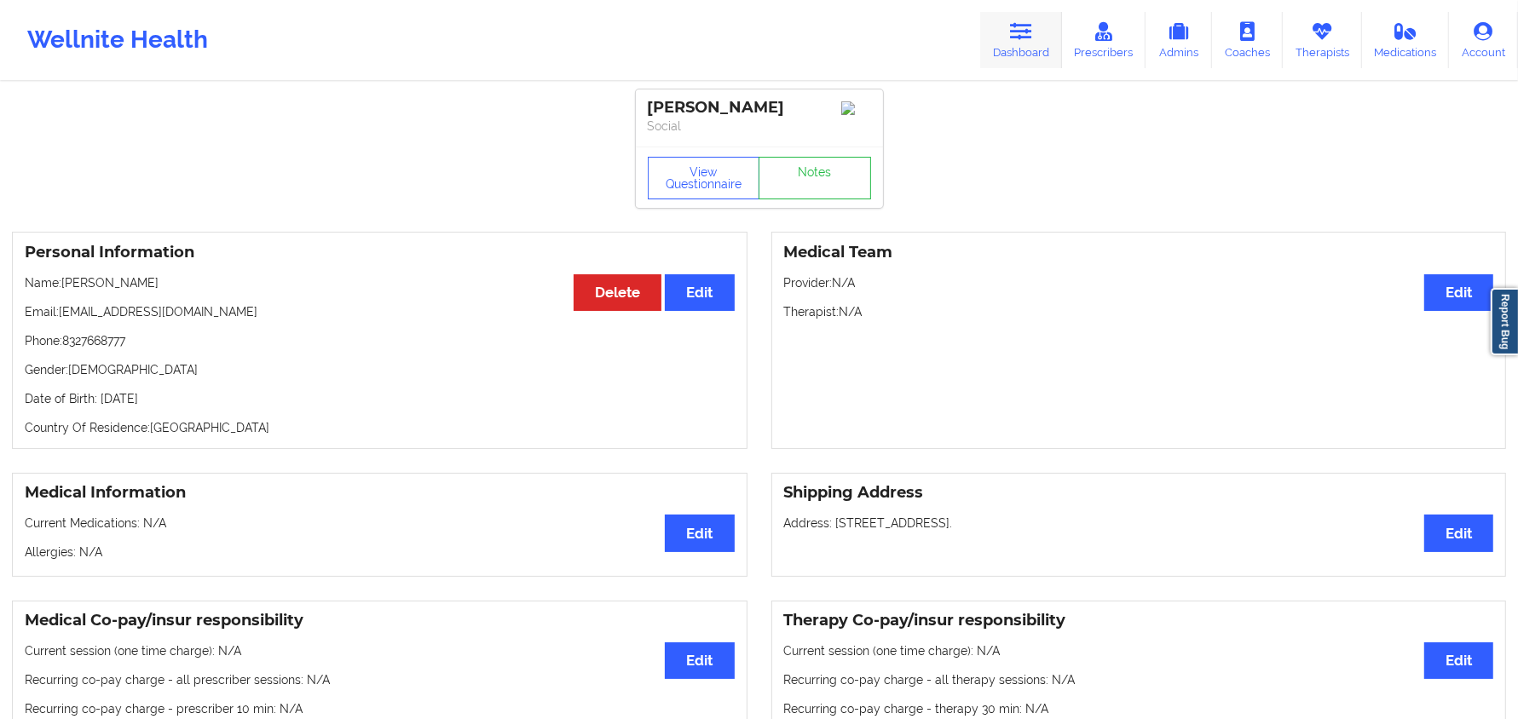
click at [1040, 32] on link "Dashboard" at bounding box center [1021, 40] width 82 height 56
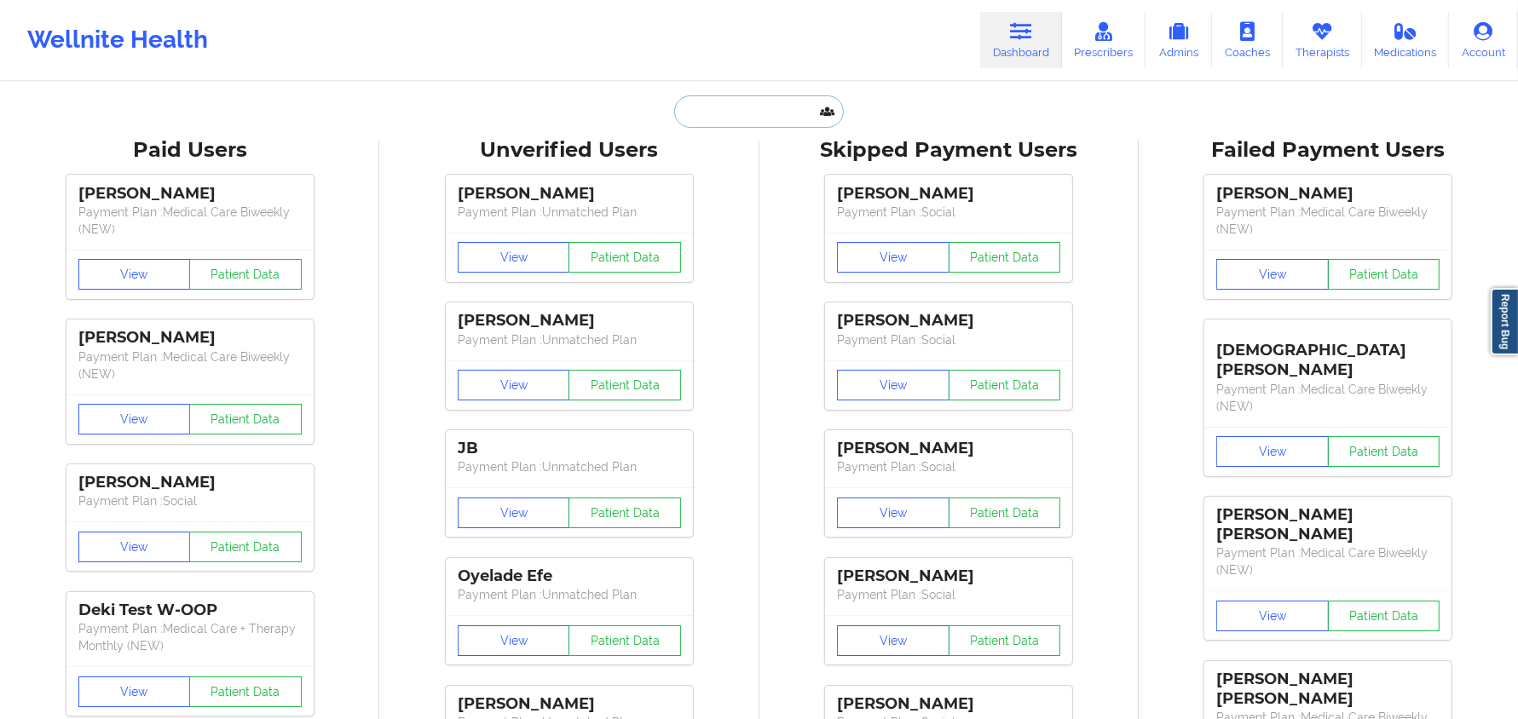
click at [766, 107] on input "text" at bounding box center [758, 111] width 169 height 32
paste input "[EMAIL_ADDRESS][DOMAIN_NAME]"
type input "[EMAIL_ADDRESS][DOMAIN_NAME]"
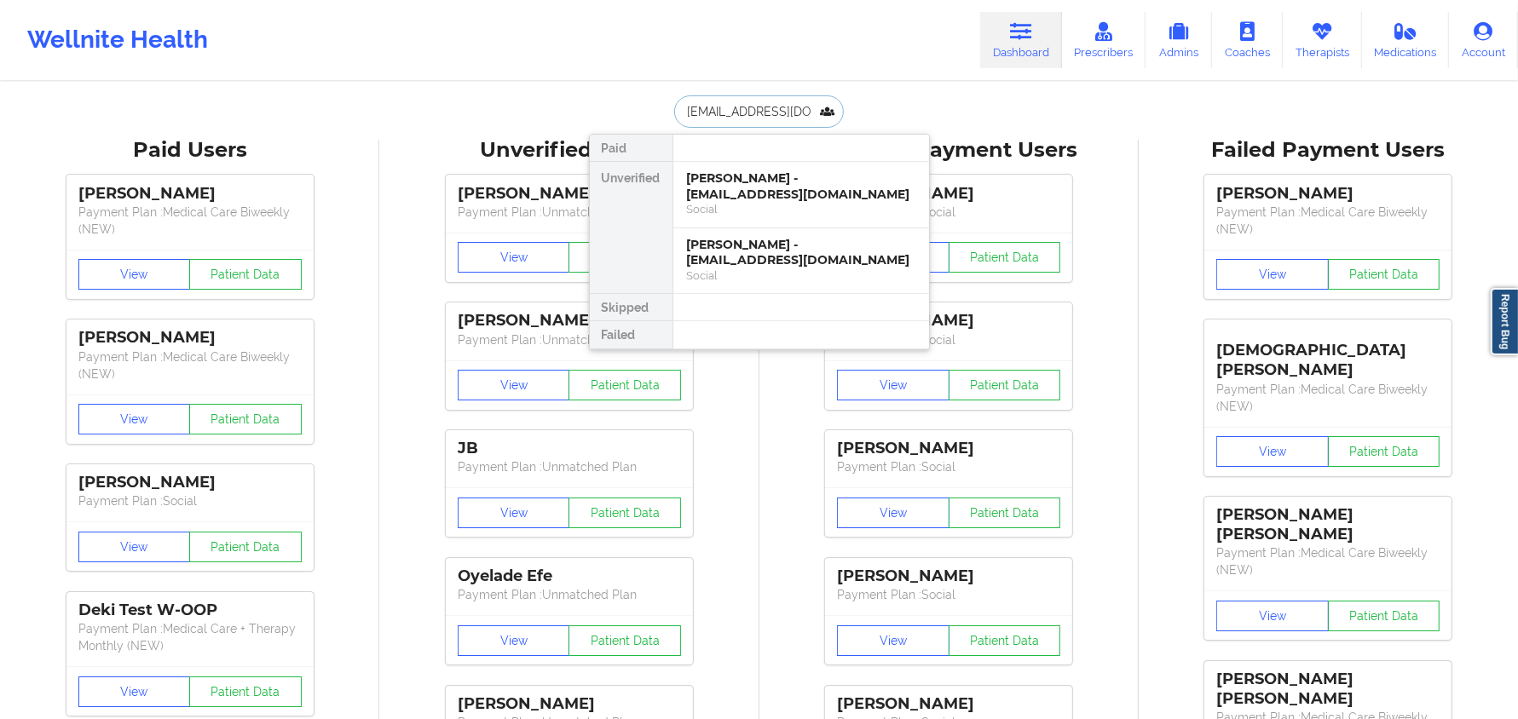
scroll to position [0, 26]
click at [820, 192] on div "[PERSON_NAME] - [EMAIL_ADDRESS][DOMAIN_NAME]" at bounding box center [801, 186] width 228 height 32
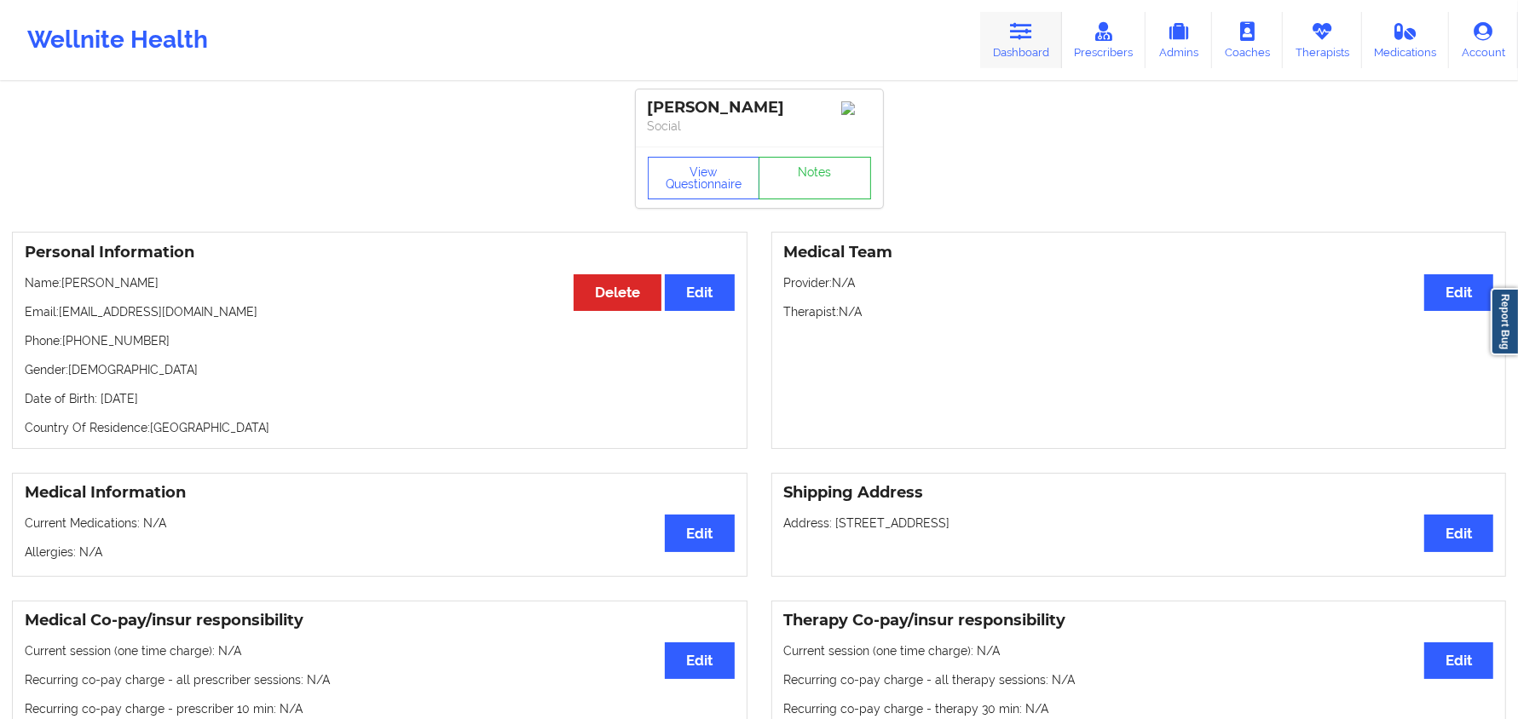
click at [1030, 33] on icon at bounding box center [1021, 31] width 22 height 19
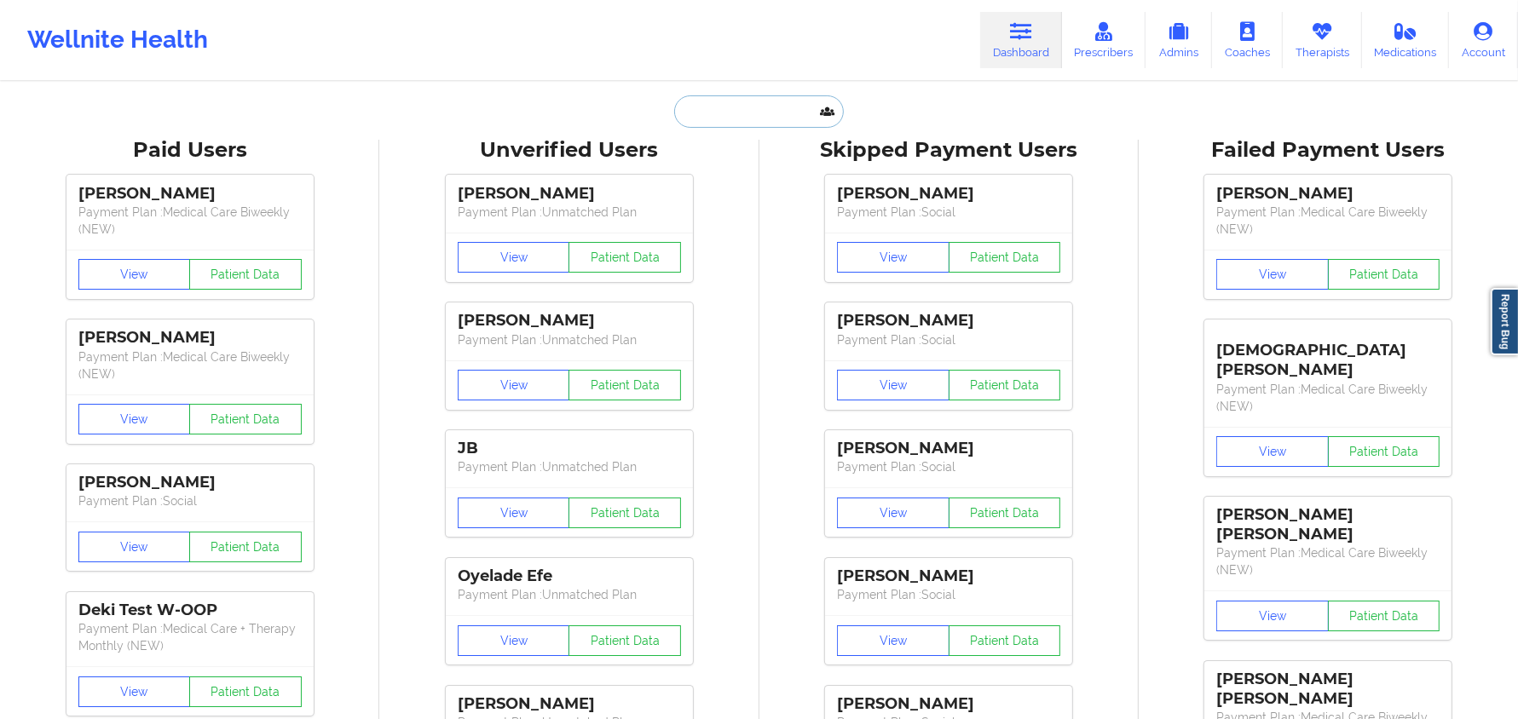
click at [770, 122] on input "text" at bounding box center [758, 111] width 169 height 32
paste input "[DATE] [PERSON_NAME]"
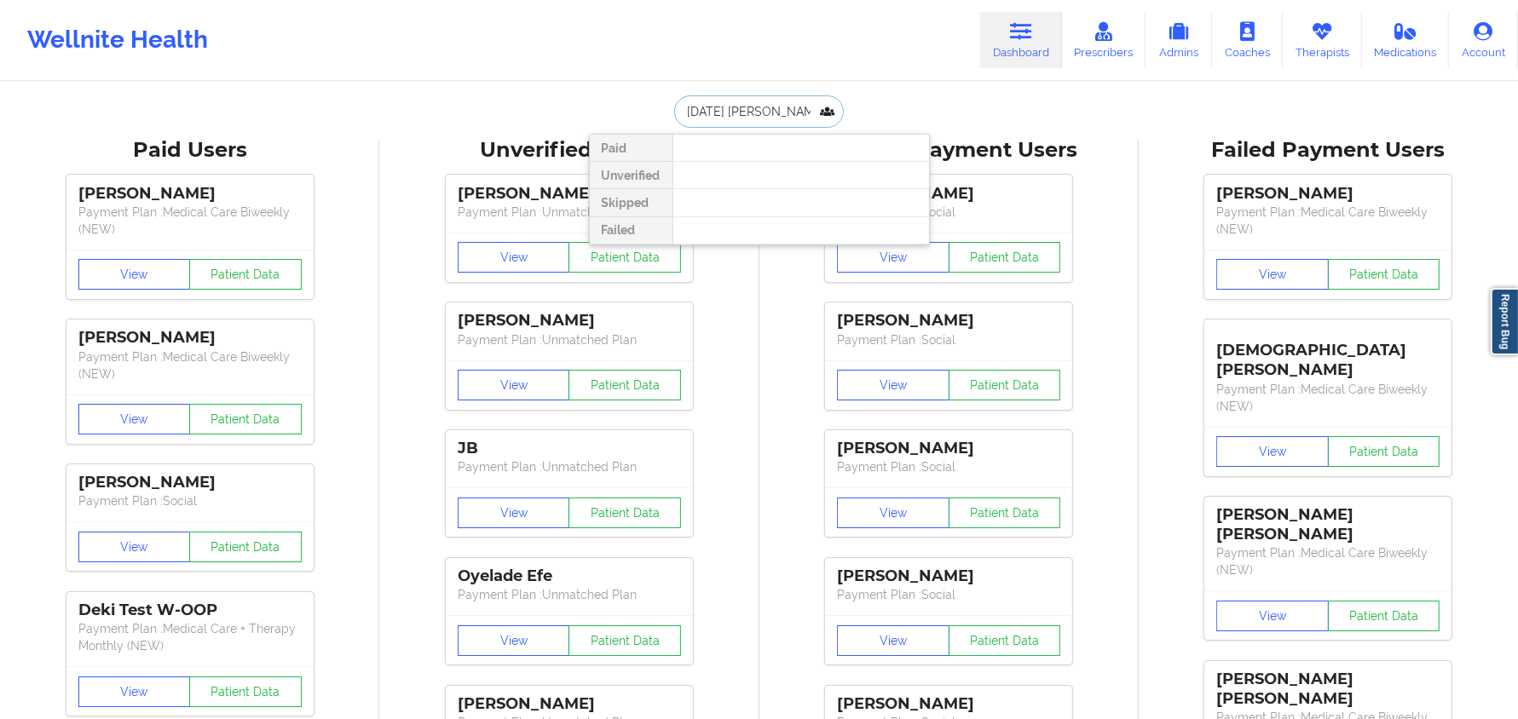
drag, startPoint x: 712, startPoint y: 113, endPoint x: 665, endPoint y: 115, distance: 47.8
click at [665, 115] on div "[DATE] [PERSON_NAME] Paid Unverified Skipped Failed" at bounding box center [759, 111] width 341 height 32
paste input "[PERSON_NAME]"
paste input "text"
type input "[PERSON_NAME]"
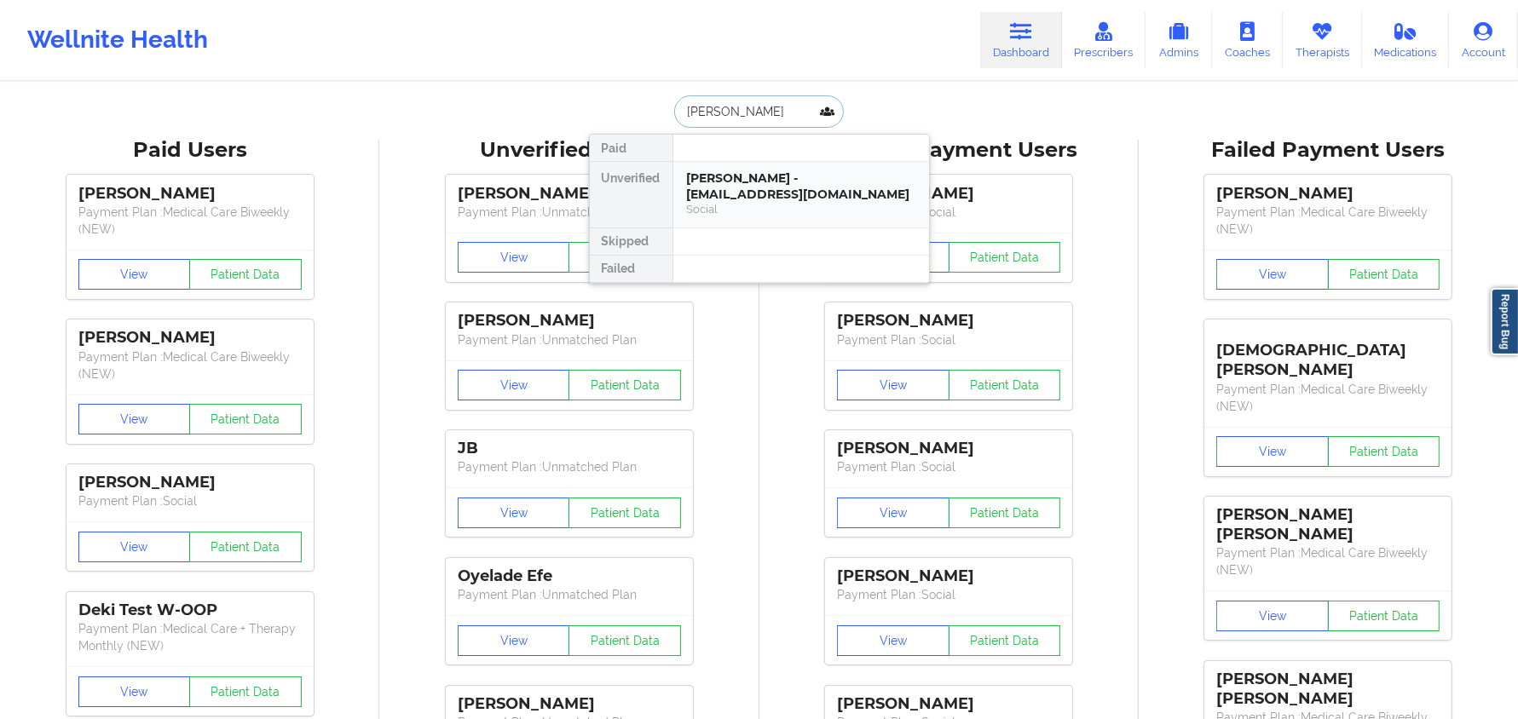
click at [755, 173] on div "[PERSON_NAME] - [EMAIL_ADDRESS][DOMAIN_NAME]" at bounding box center [801, 186] width 228 height 32
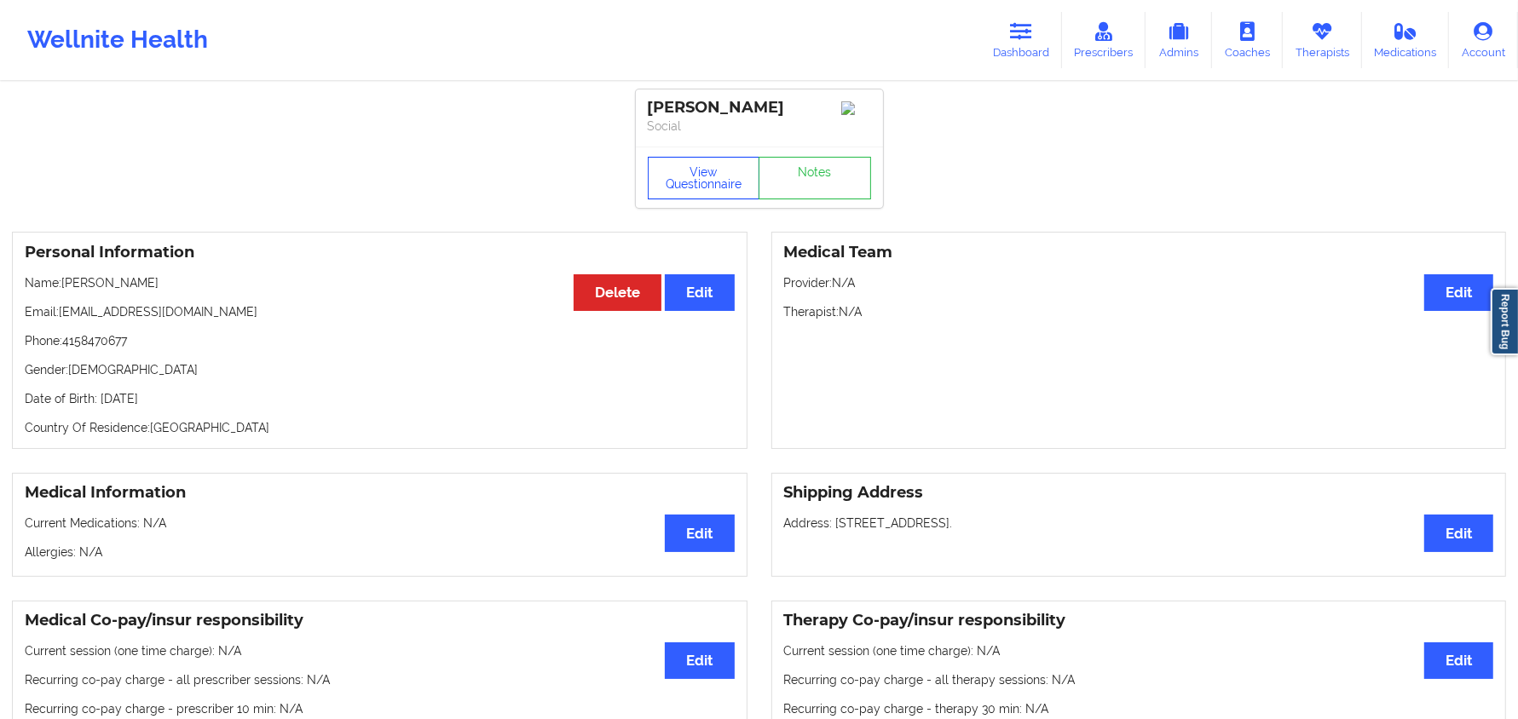
click at [695, 178] on button "View Questionnaire" at bounding box center [704, 178] width 112 height 43
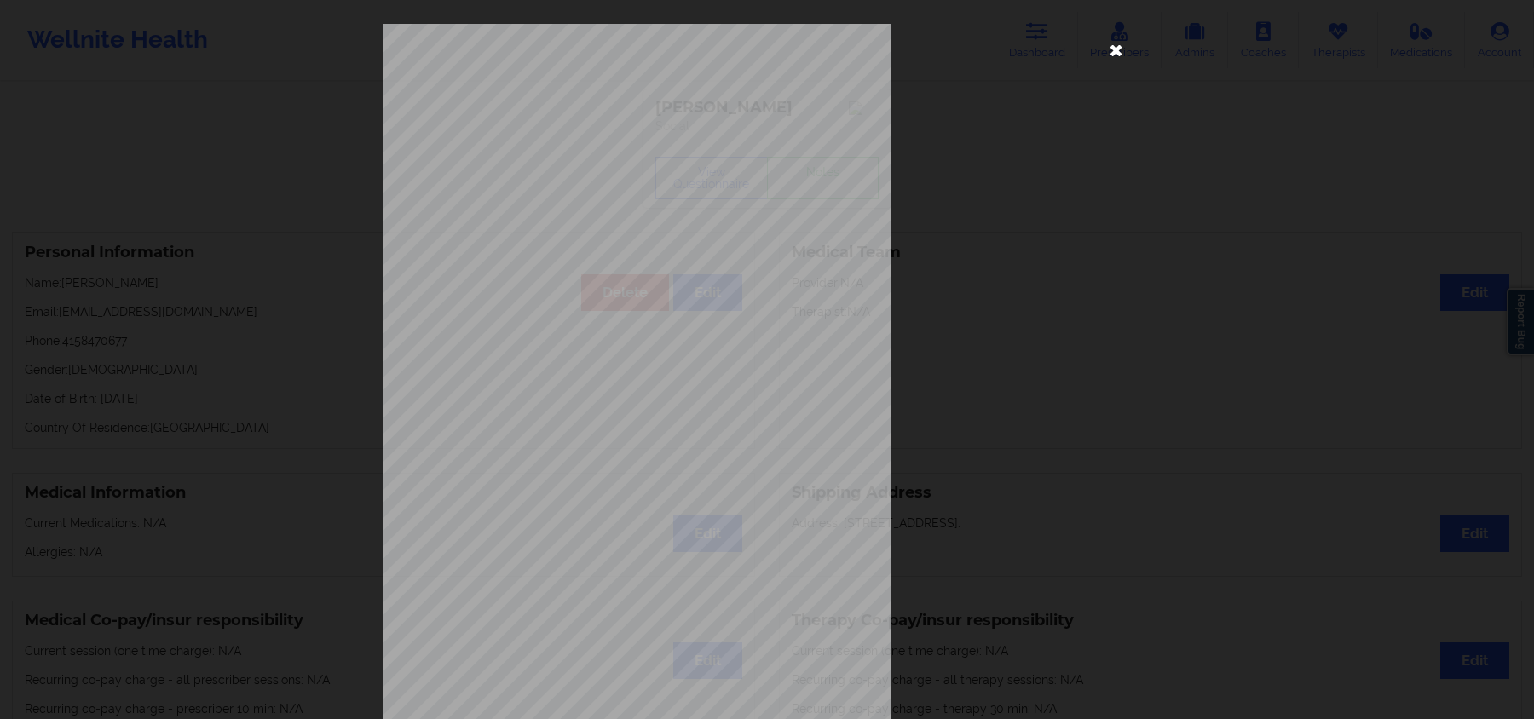
click at [1121, 48] on icon at bounding box center [1116, 49] width 27 height 27
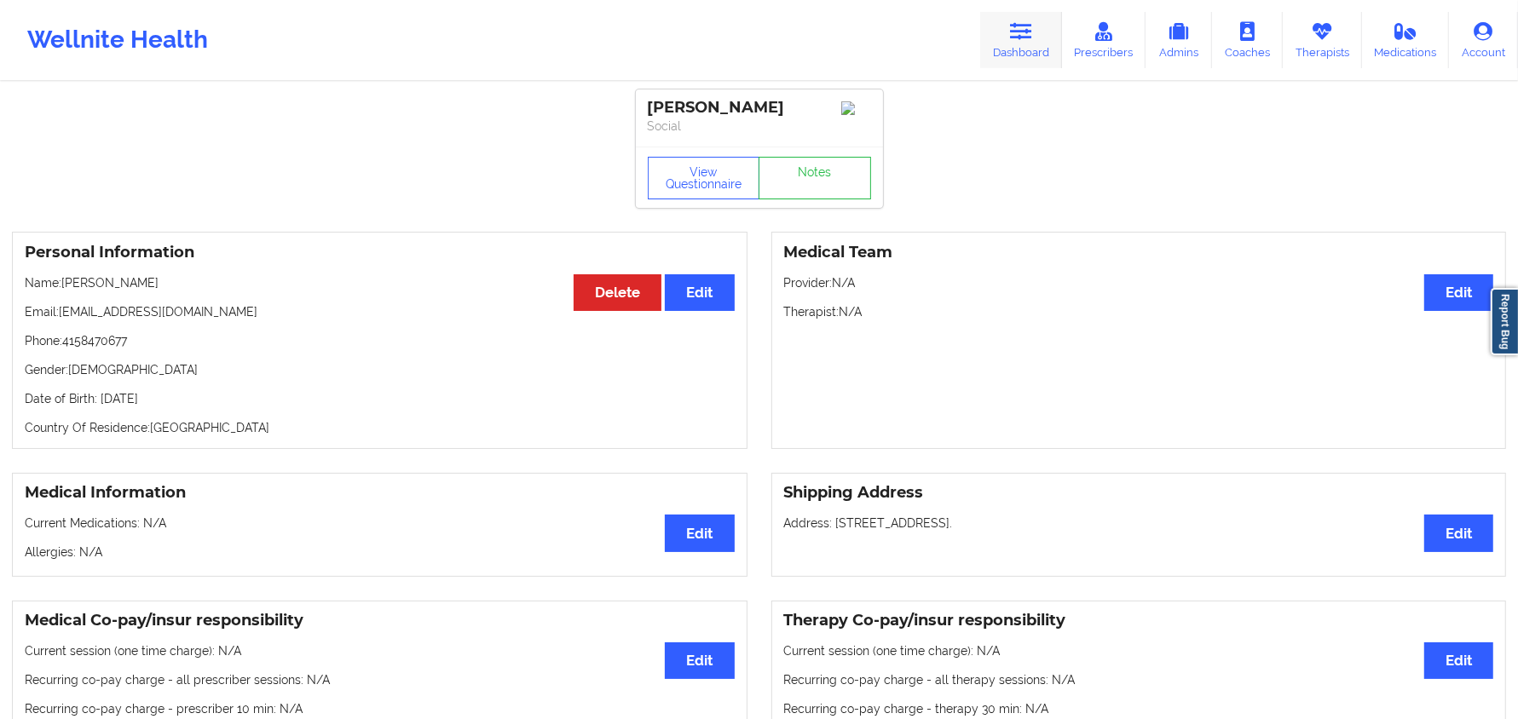
click at [1043, 26] on link "Dashboard" at bounding box center [1021, 40] width 82 height 56
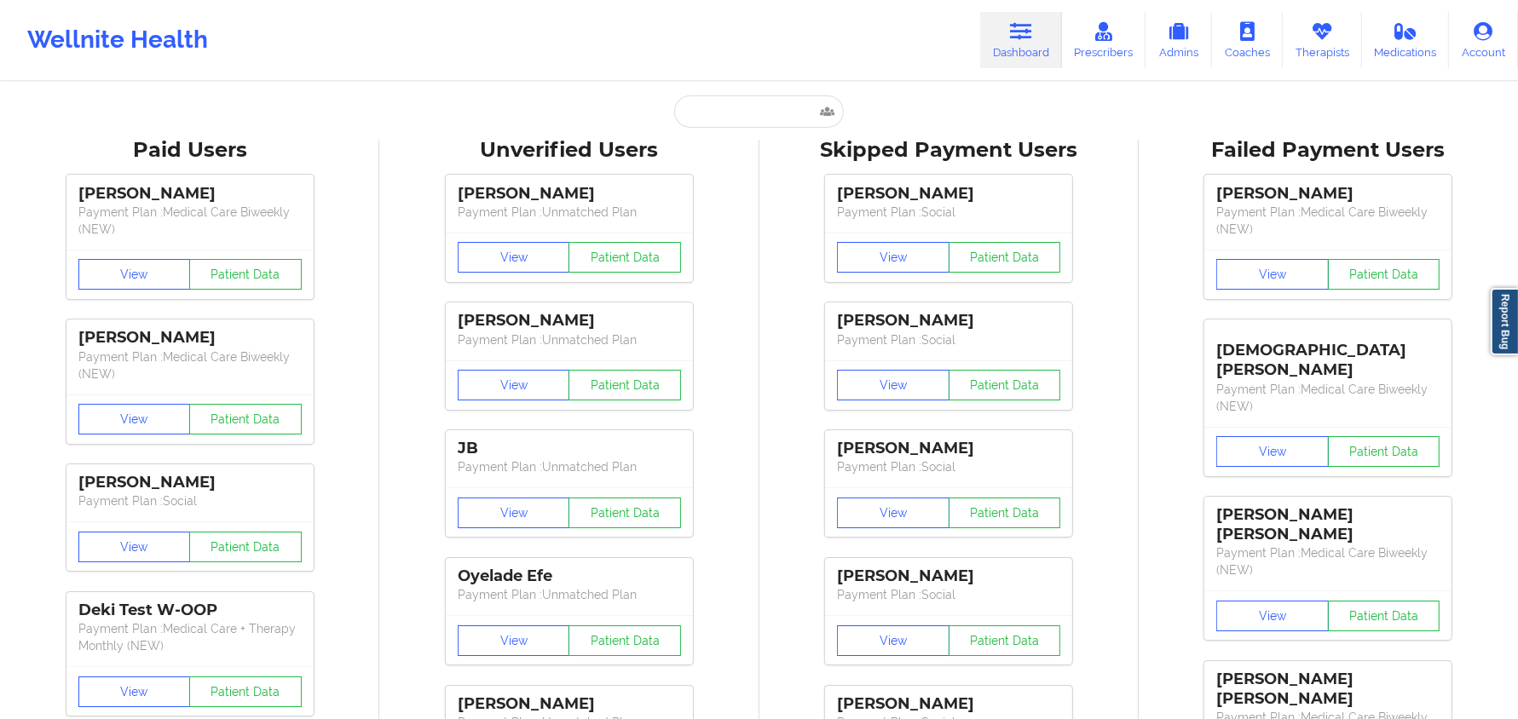
click at [745, 112] on input "text" at bounding box center [758, 111] width 169 height 32
paste input "[PERSON_NAME]"
type input "[PERSON_NAME]"
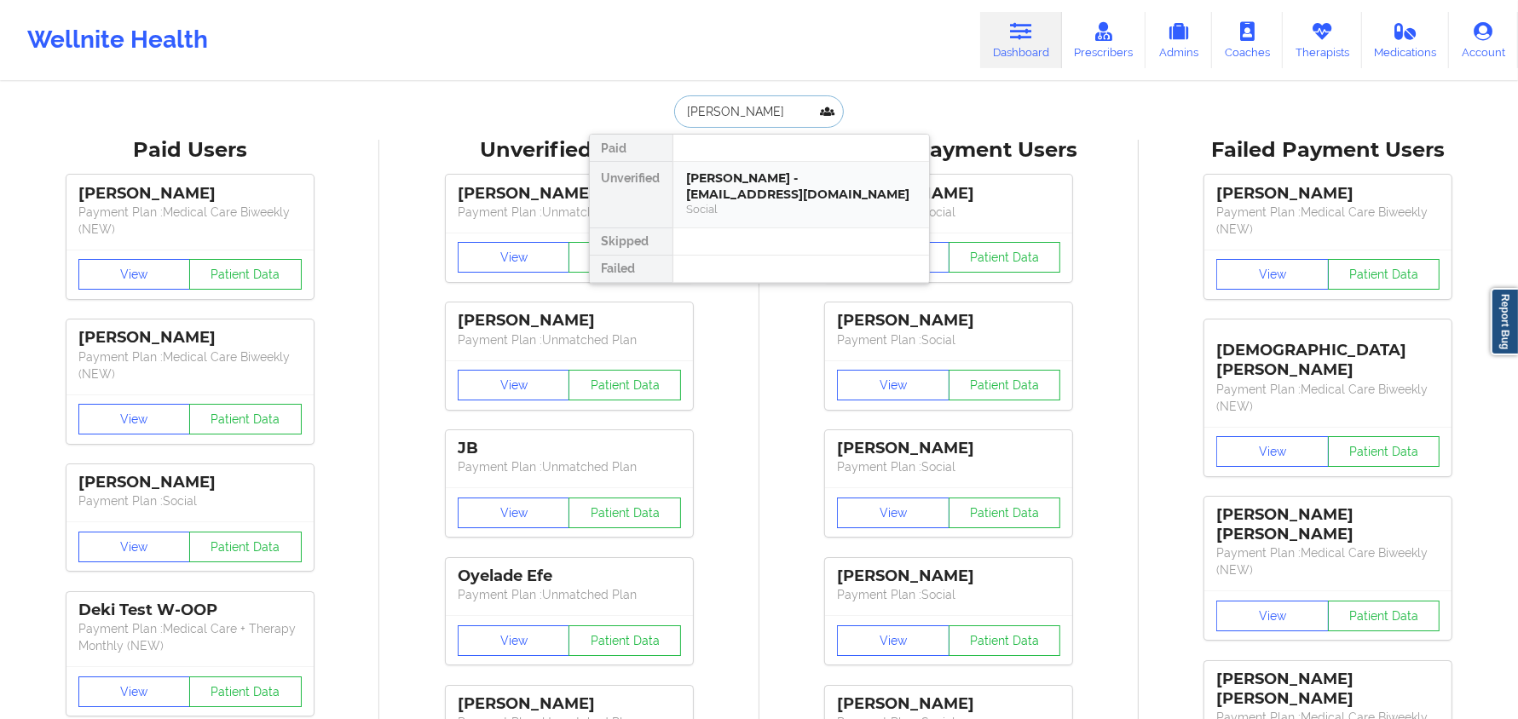
click at [747, 170] on div "[PERSON_NAME] - [EMAIL_ADDRESS][DOMAIN_NAME] Social" at bounding box center [801, 195] width 256 height 66
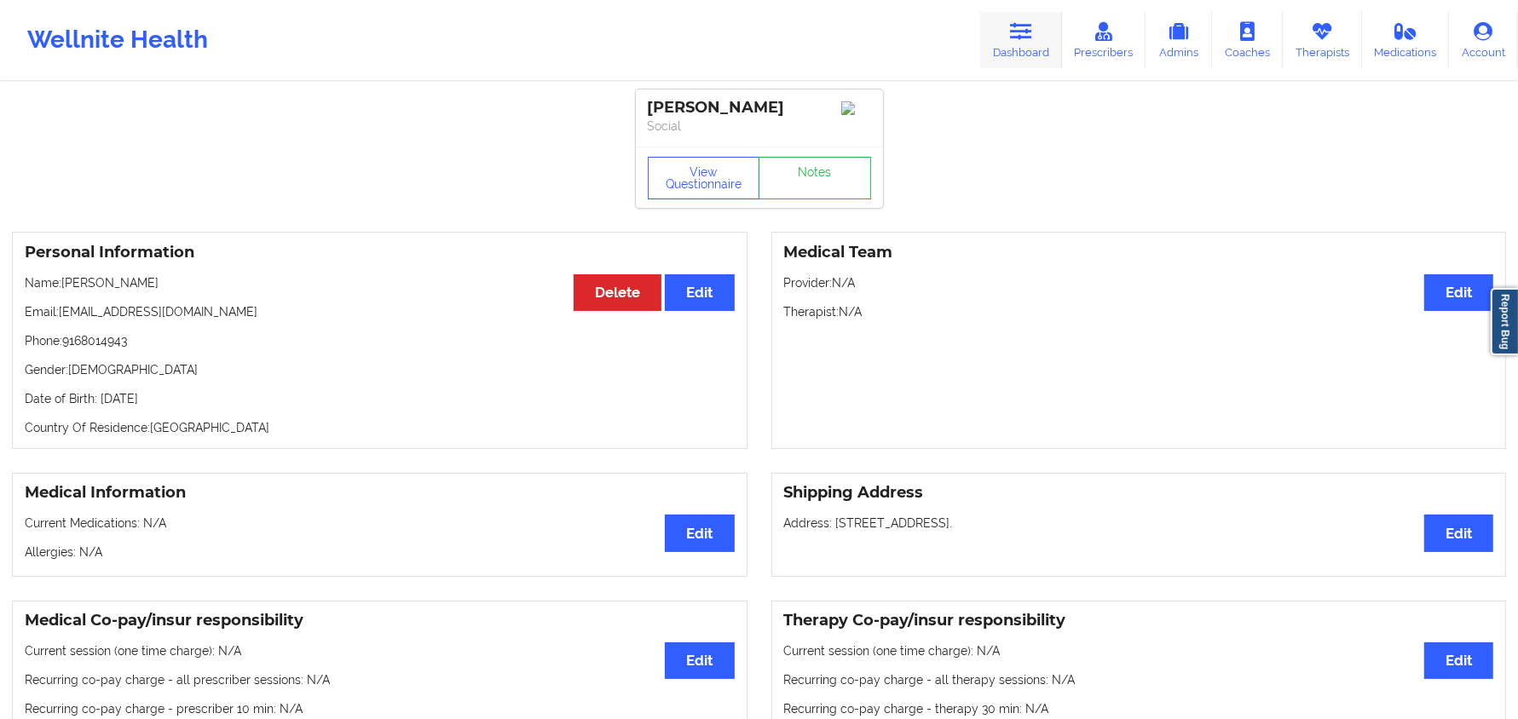
click at [1027, 27] on icon at bounding box center [1021, 31] width 22 height 19
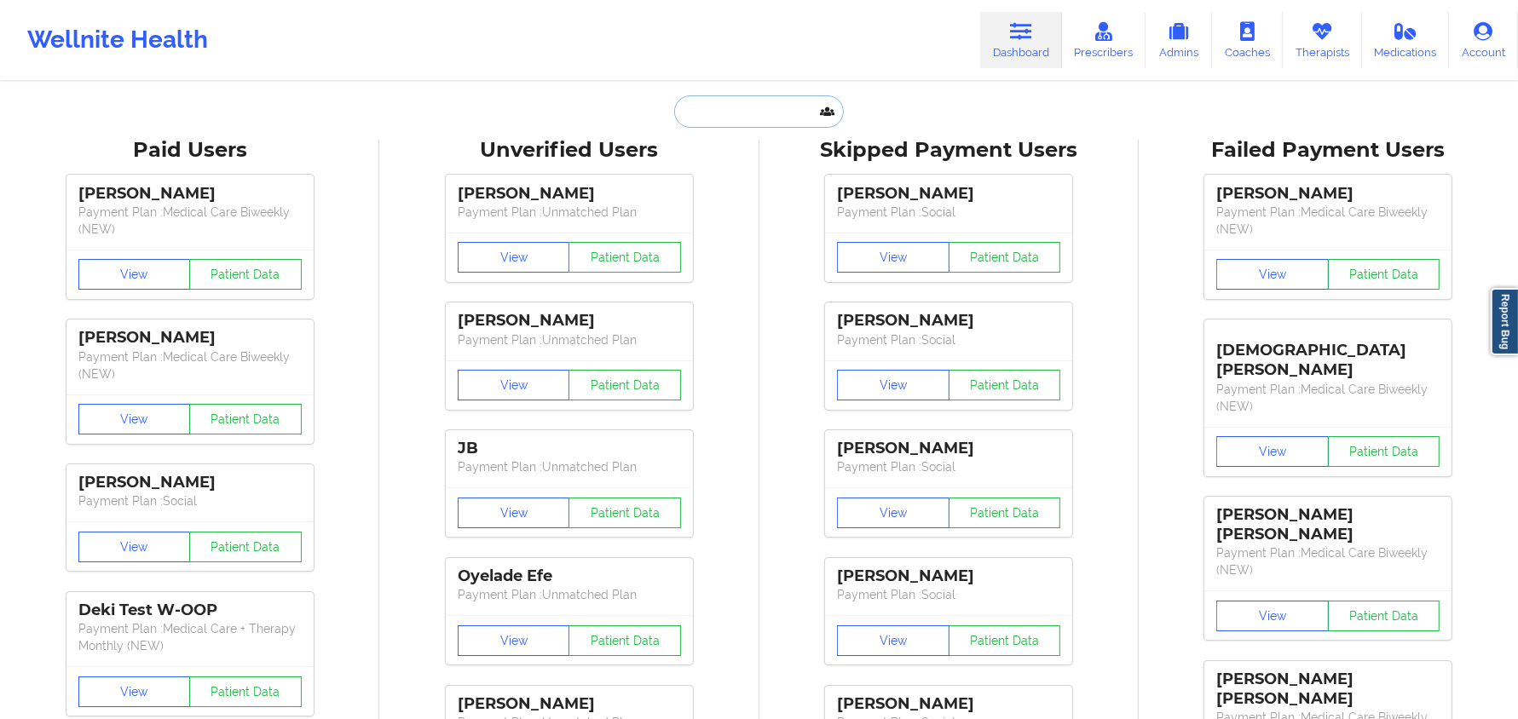
drag, startPoint x: 752, startPoint y: 105, endPoint x: 753, endPoint y: 95, distance: 9.4
click at [752, 104] on input "text" at bounding box center [758, 111] width 169 height 32
paste input "[PERSON_NAME]"
type input "[PERSON_NAME]"
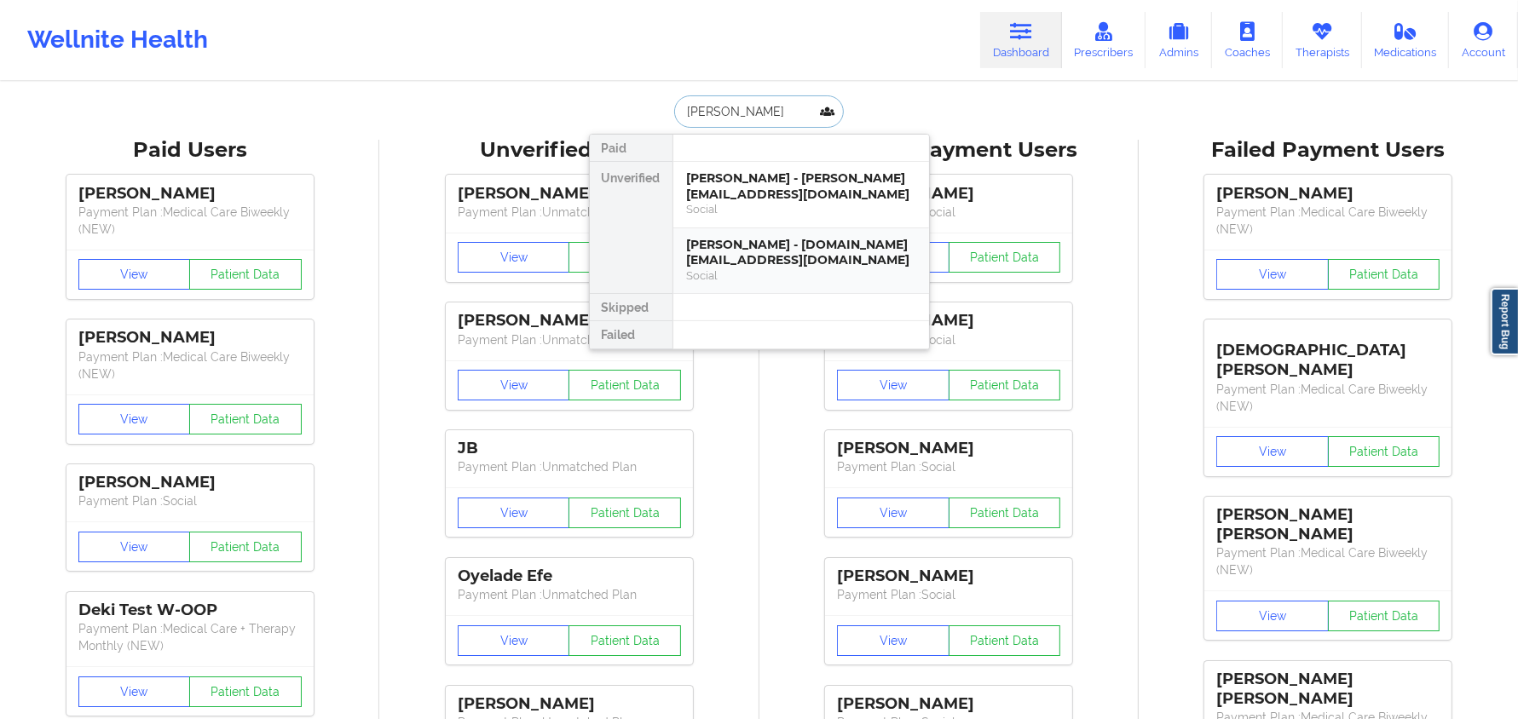
click at [798, 243] on div "[PERSON_NAME] - [DOMAIN_NAME][EMAIL_ADDRESS][DOMAIN_NAME]" at bounding box center [801, 253] width 228 height 32
